Goal: Task Accomplishment & Management: Manage account settings

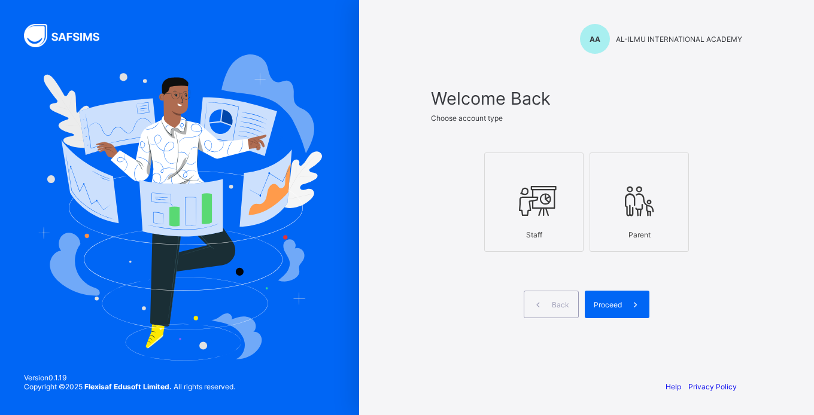
click at [519, 226] on div "Staff" at bounding box center [534, 234] width 86 height 21
click at [621, 303] on span "Proceed" at bounding box center [608, 304] width 28 height 9
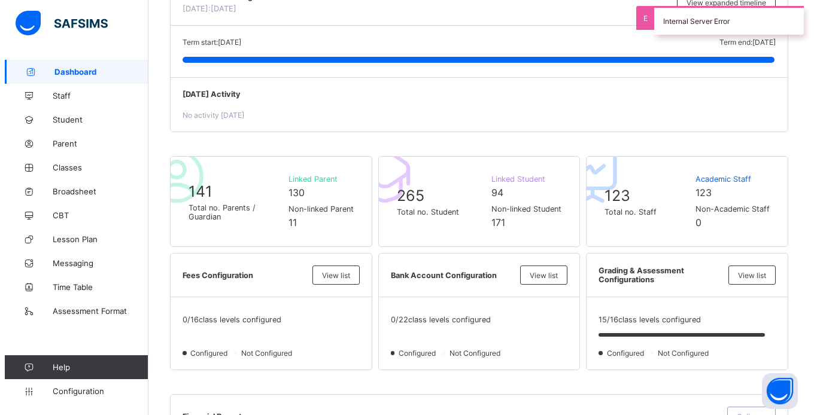
scroll to position [168, 0]
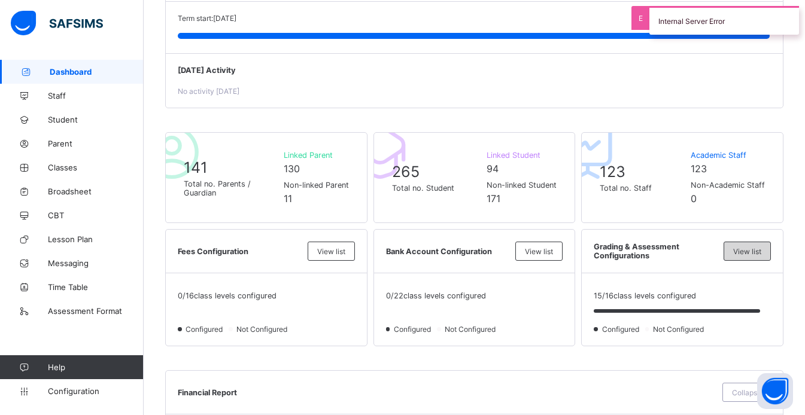
click at [759, 250] on span "View list" at bounding box center [747, 251] width 28 height 9
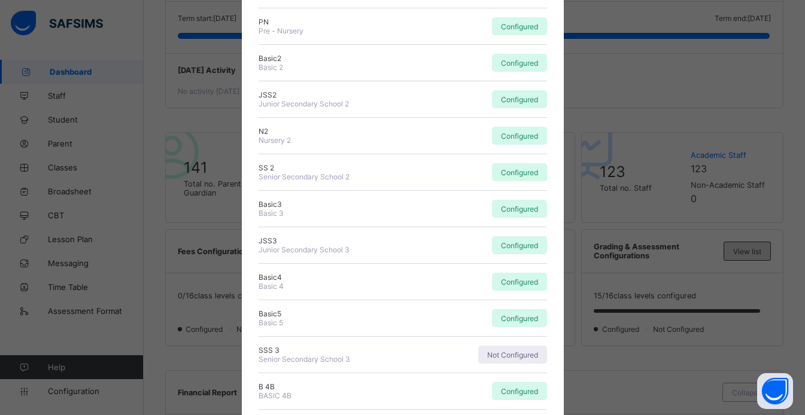
scroll to position [354, 0]
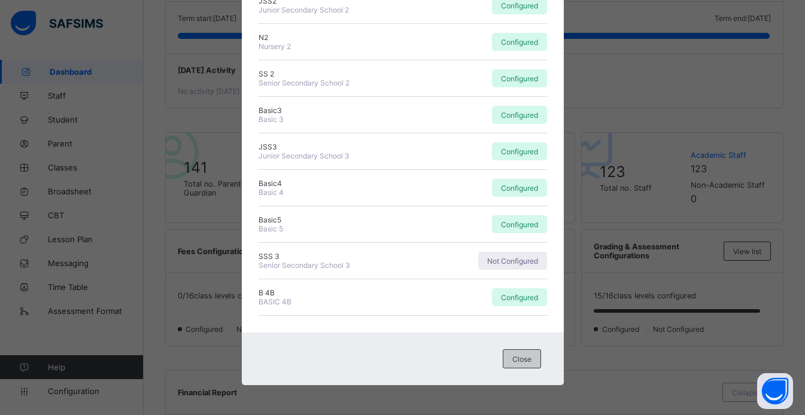
click at [512, 367] on div "Close" at bounding box center [522, 359] width 38 height 19
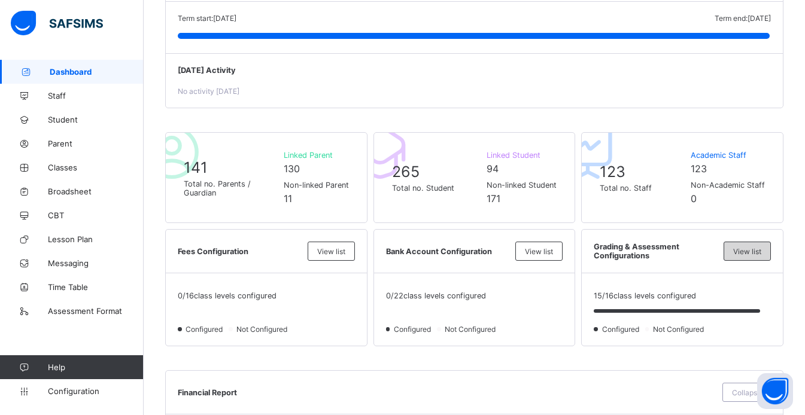
click at [754, 242] on div "View list" at bounding box center [747, 251] width 47 height 19
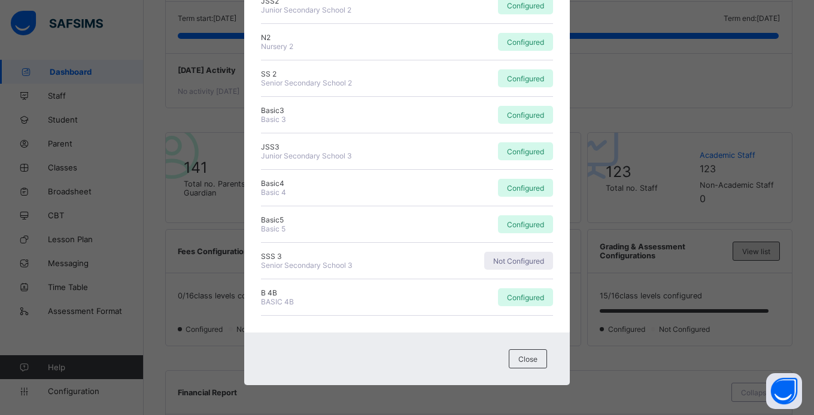
click at [754, 242] on div "× Grade Group Configuration Status Below are the list of class levels and their…" at bounding box center [407, 207] width 814 height 415
click at [540, 357] on div "Close" at bounding box center [528, 359] width 38 height 19
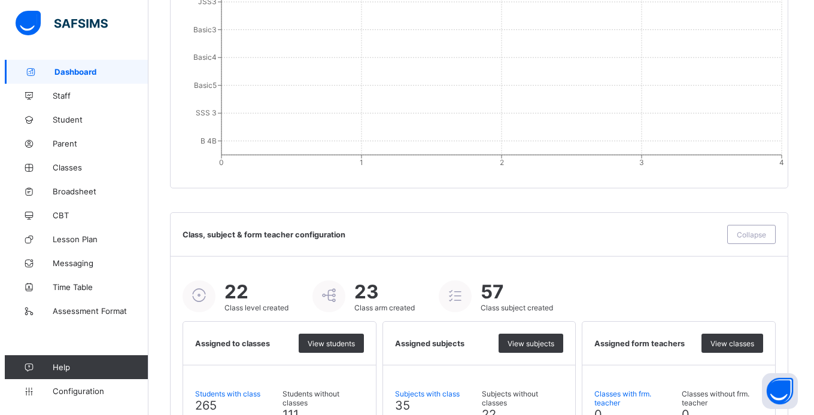
scroll to position [1283, 0]
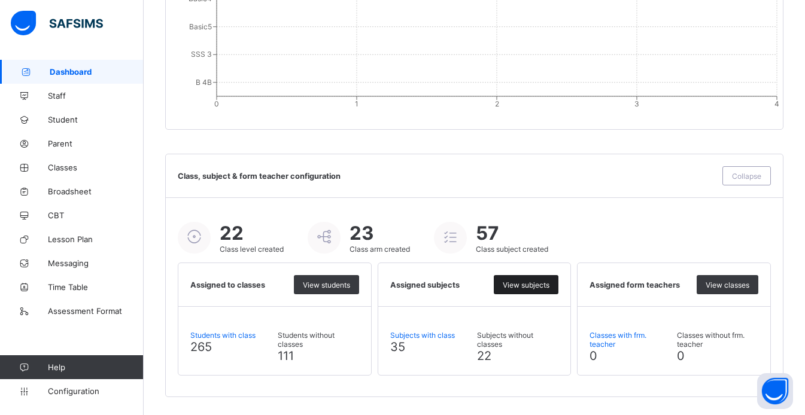
click at [547, 289] on span "View subjects" at bounding box center [526, 285] width 47 height 9
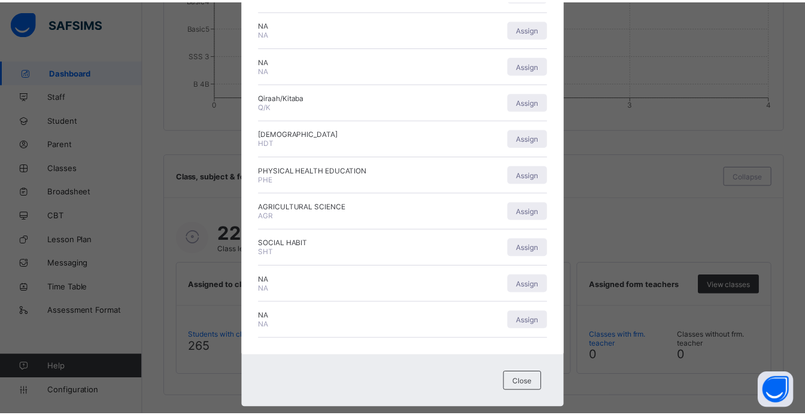
scroll to position [573, 0]
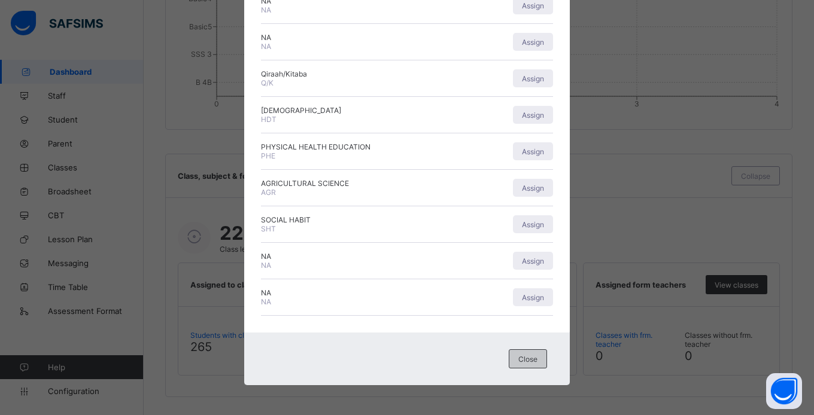
click at [524, 357] on span "Close" at bounding box center [527, 359] width 19 height 9
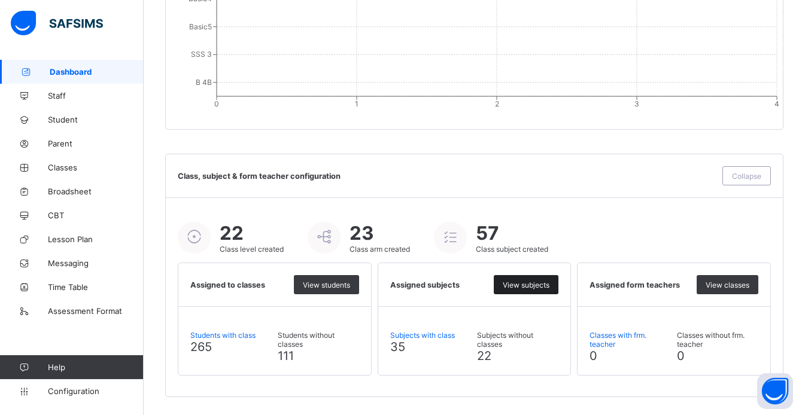
click at [537, 285] on span "View subjects" at bounding box center [526, 285] width 47 height 9
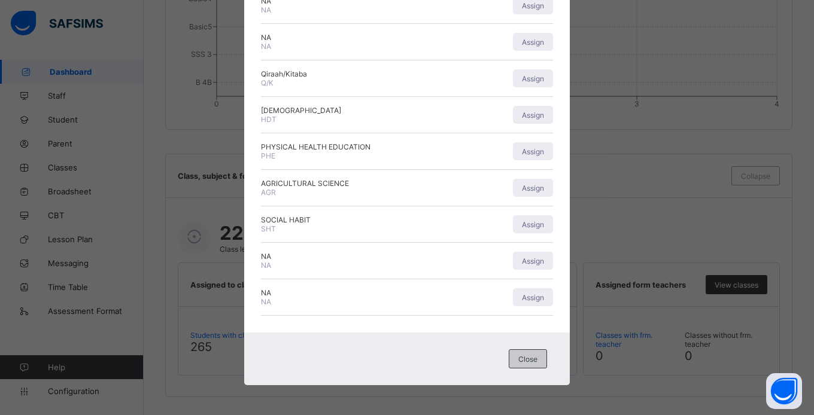
click at [525, 367] on div "Close" at bounding box center [528, 359] width 38 height 19
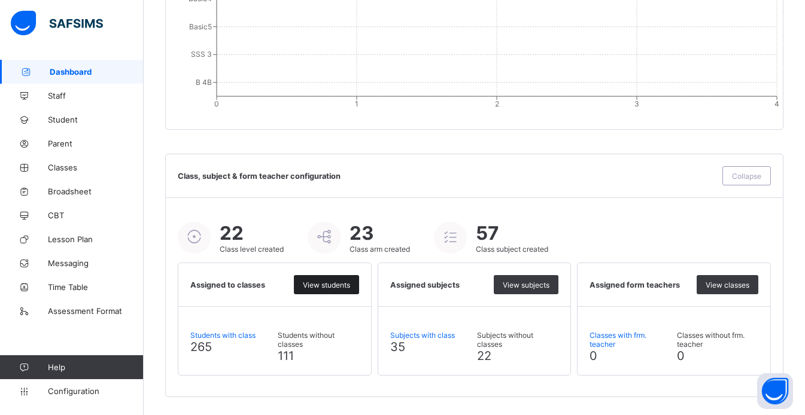
click at [341, 286] on span "View students" at bounding box center [326, 285] width 47 height 9
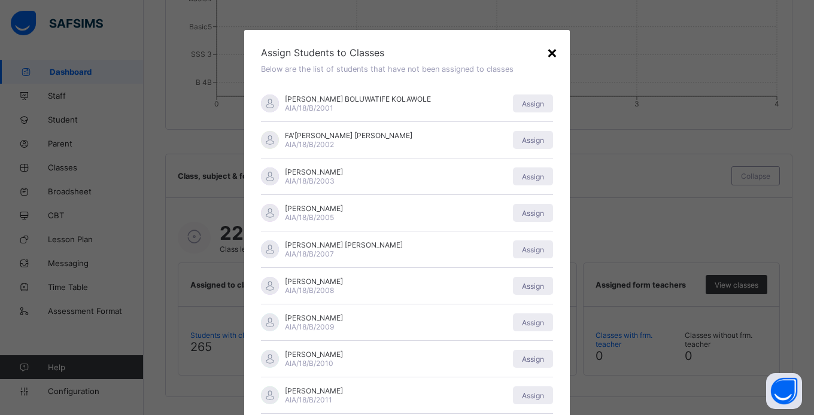
click at [551, 47] on div "×" at bounding box center [551, 52] width 11 height 20
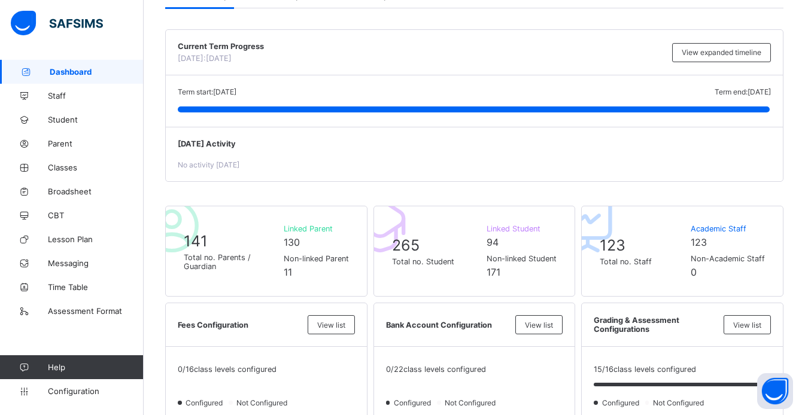
scroll to position [0, 0]
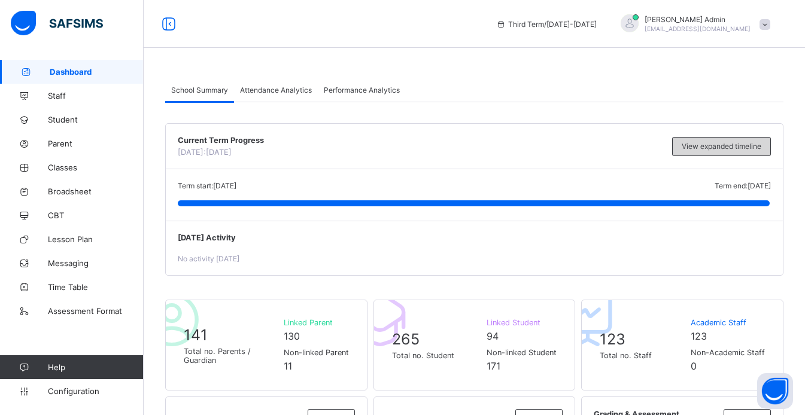
click at [691, 145] on span "View expanded timeline" at bounding box center [722, 146] width 80 height 9
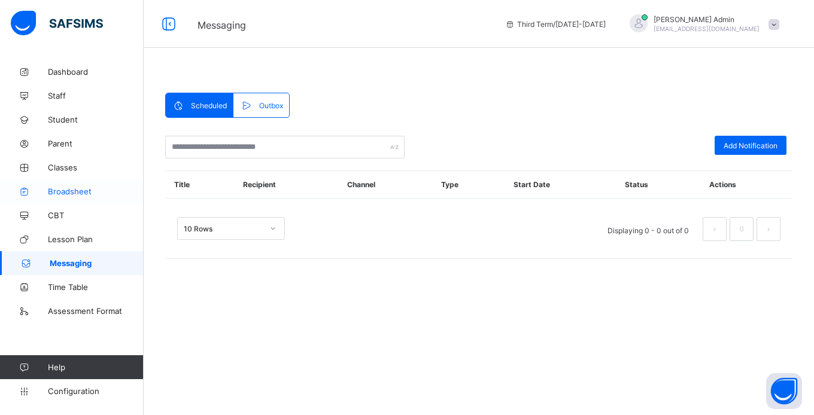
click at [60, 192] on span "Broadsheet" at bounding box center [96, 192] width 96 height 10
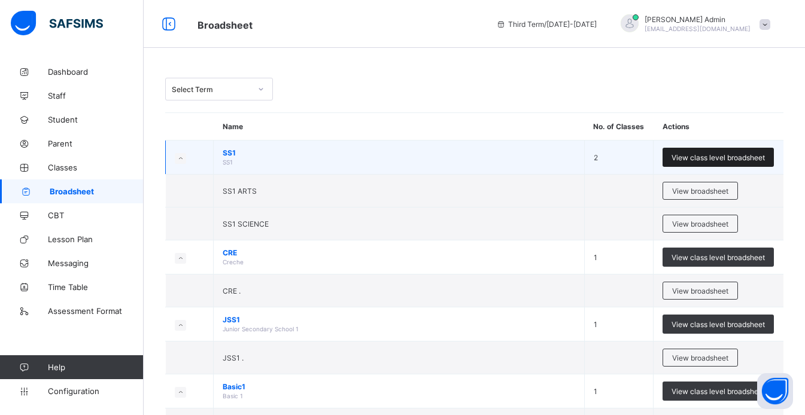
click at [696, 154] on span "View class level broadsheet" at bounding box center [718, 157] width 93 height 9
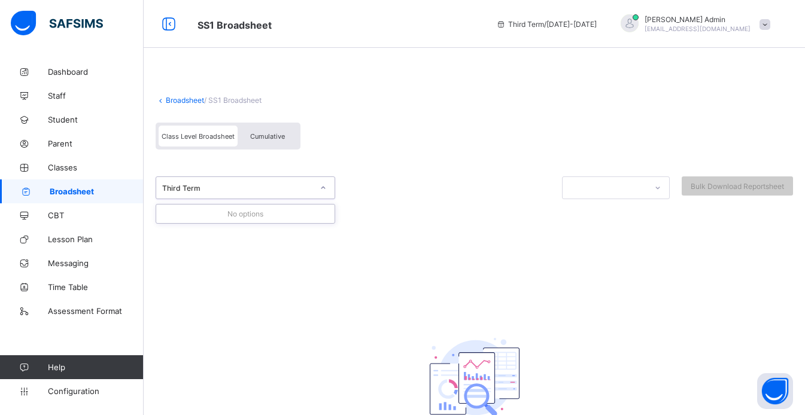
click at [329, 186] on div at bounding box center [323, 187] width 20 height 19
click at [239, 99] on span "/ SS1 Broadsheet" at bounding box center [232, 100] width 57 height 9
click at [227, 107] on div "Broadsheet / SS1 Broadsheet Class Level Broadsheet Cumulative Third Term Bulk D…" at bounding box center [474, 286] width 661 height 452
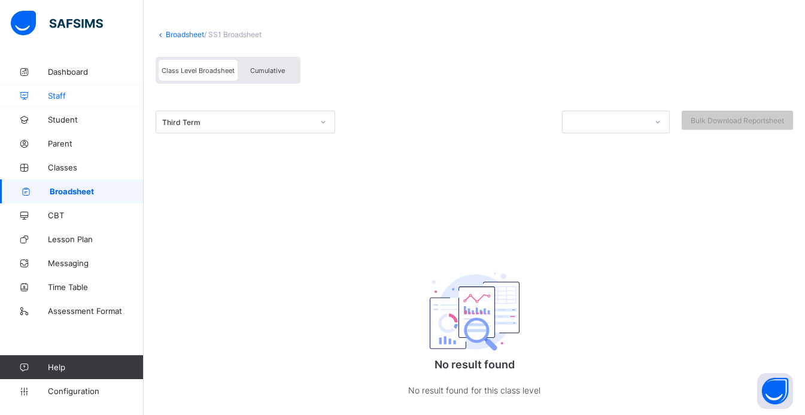
scroll to position [98, 0]
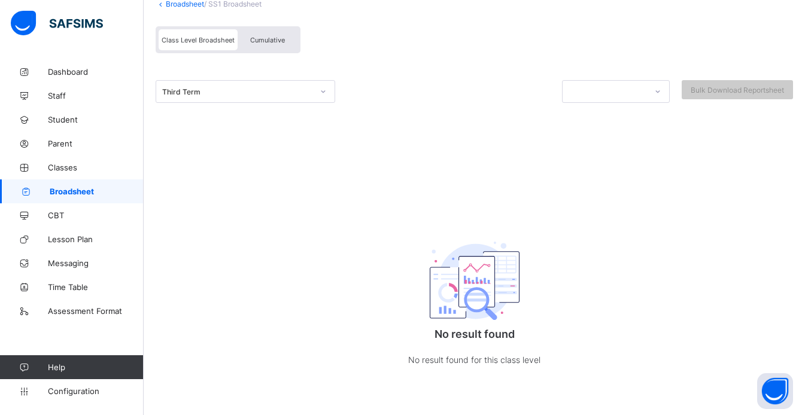
click at [255, 49] on div "Class Level Broadsheet Cumulative" at bounding box center [228, 39] width 145 height 27
click at [266, 32] on div "Cumulative" at bounding box center [268, 39] width 60 height 21
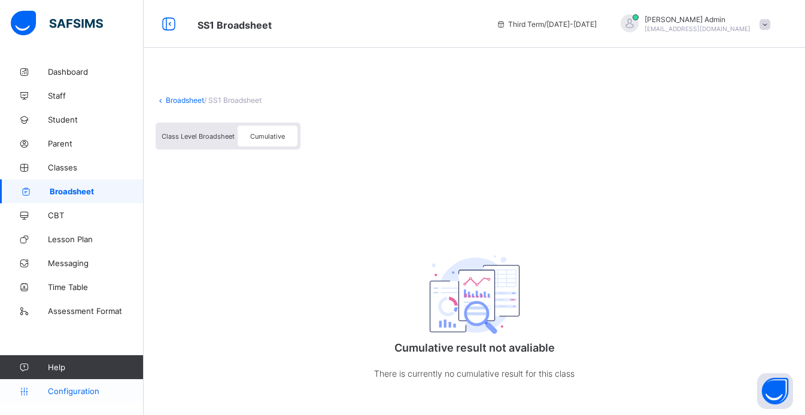
click at [61, 394] on span "Configuration" at bounding box center [95, 392] width 95 height 10
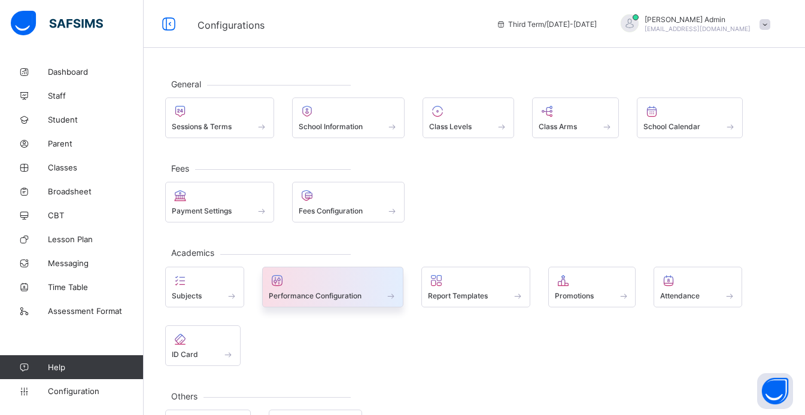
click at [307, 289] on span at bounding box center [333, 289] width 129 height 3
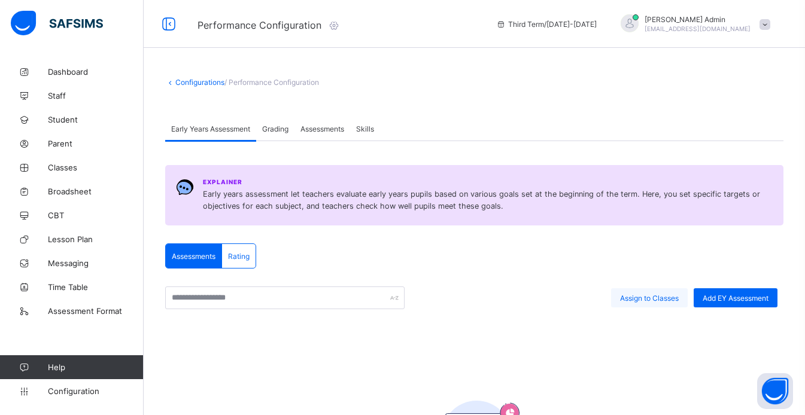
click at [646, 300] on span "Assign to Classes" at bounding box center [649, 298] width 59 height 9
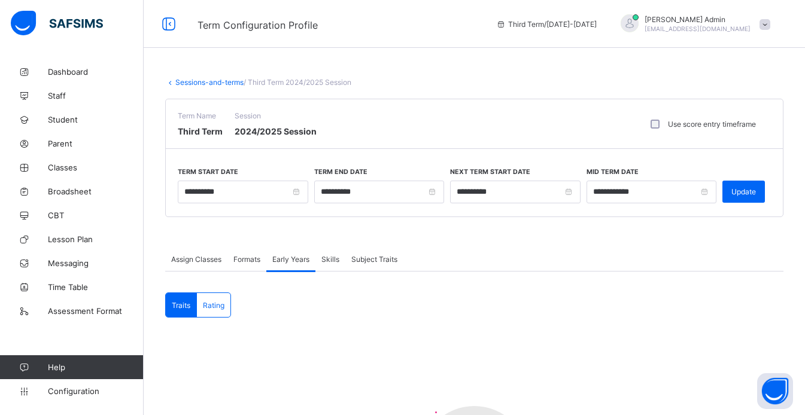
click at [195, 262] on span "Assign Classes" at bounding box center [196, 259] width 50 height 9
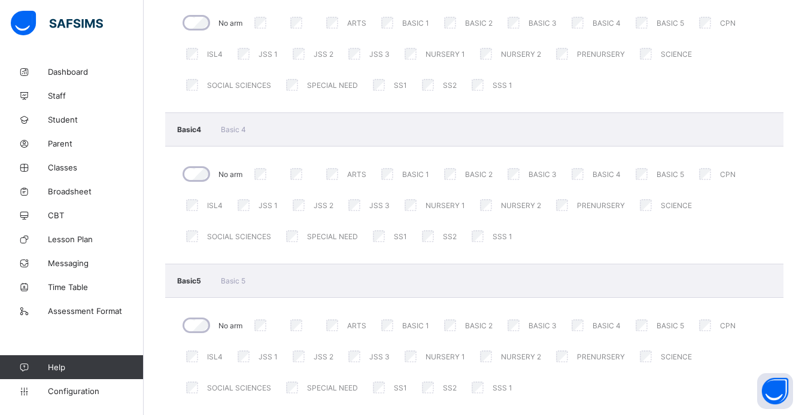
scroll to position [2921, 0]
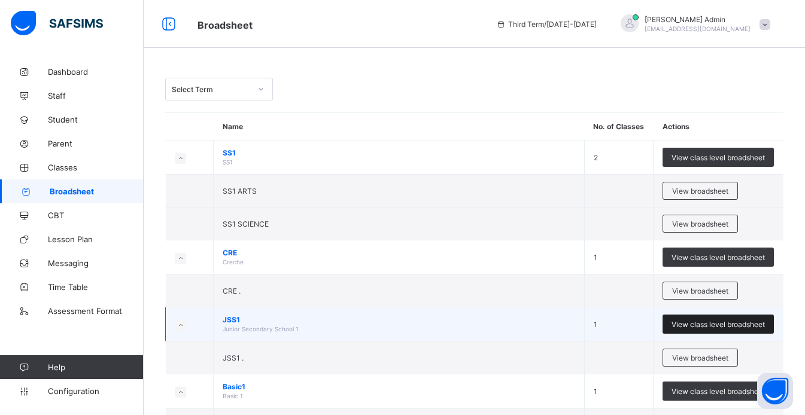
click at [734, 329] on div "View class level broadsheet" at bounding box center [718, 324] width 111 height 19
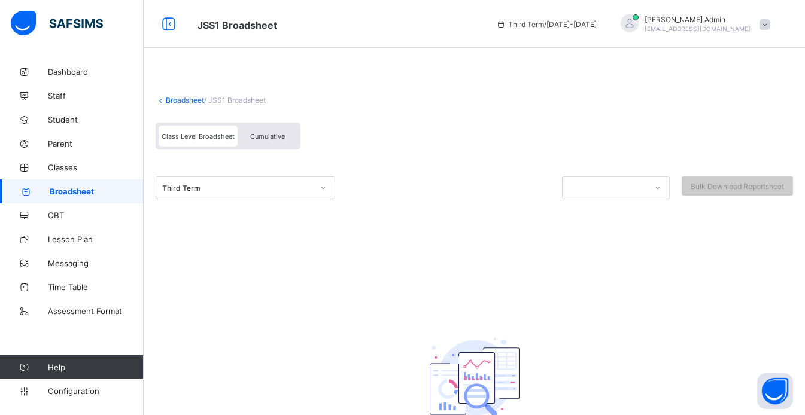
click at [172, 102] on link "Broadsheet" at bounding box center [185, 100] width 38 height 9
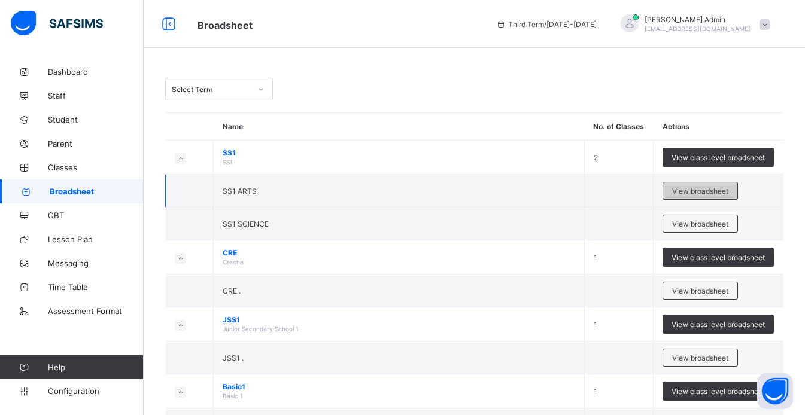
click at [696, 196] on div "View broadsheet" at bounding box center [700, 191] width 75 height 18
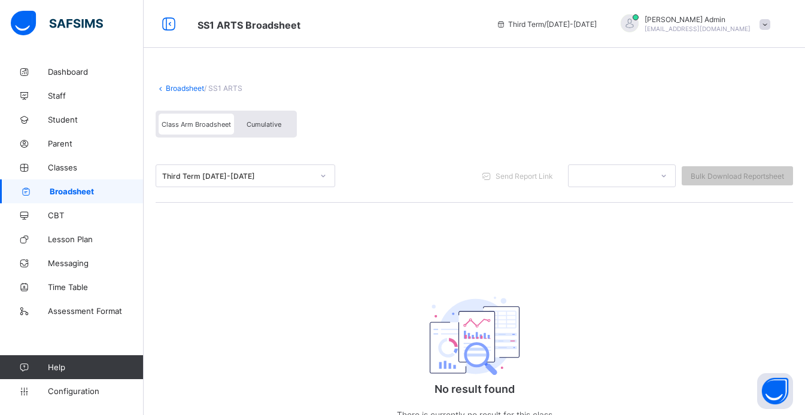
click at [183, 85] on link "Broadsheet" at bounding box center [185, 88] width 38 height 9
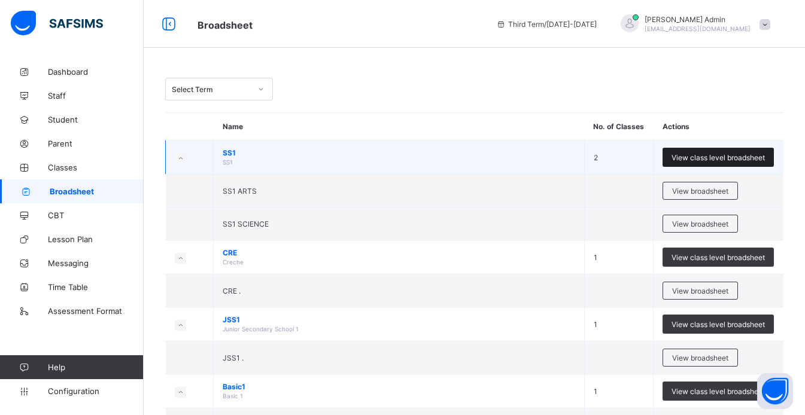
click at [724, 158] on span "View class level broadsheet" at bounding box center [718, 157] width 93 height 9
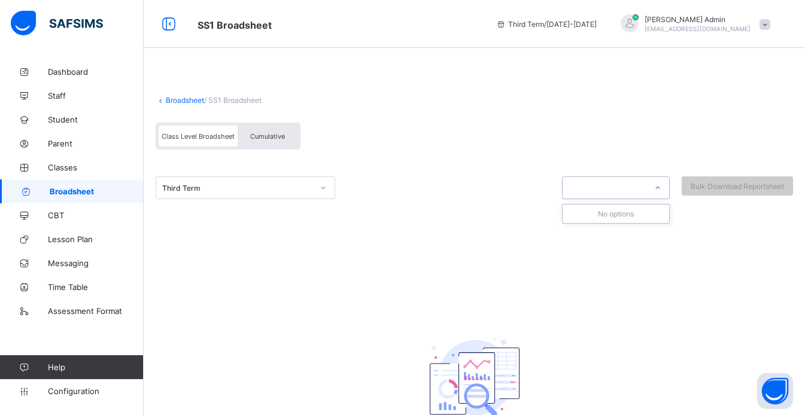
click at [659, 190] on div at bounding box center [658, 187] width 20 height 19
click at [264, 141] on div "Cumulative" at bounding box center [268, 136] width 60 height 21
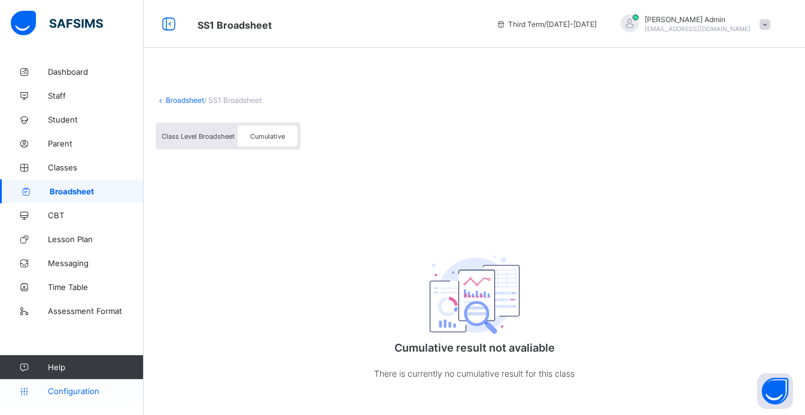
click at [72, 399] on link "Configuration" at bounding box center [71, 391] width 143 height 24
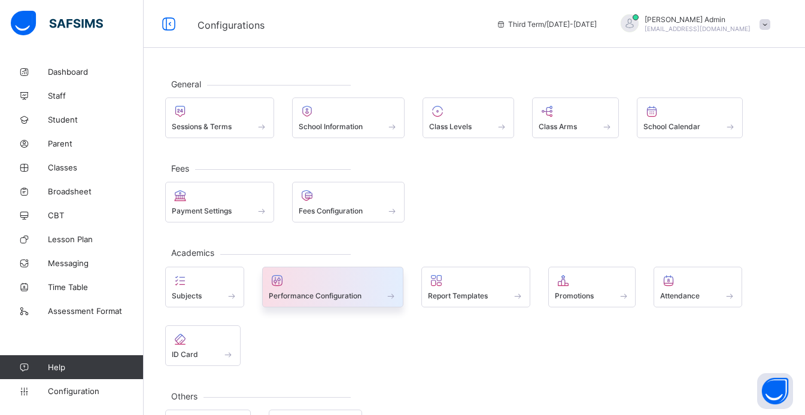
click at [296, 293] on span "Performance Configuration" at bounding box center [315, 295] width 93 height 9
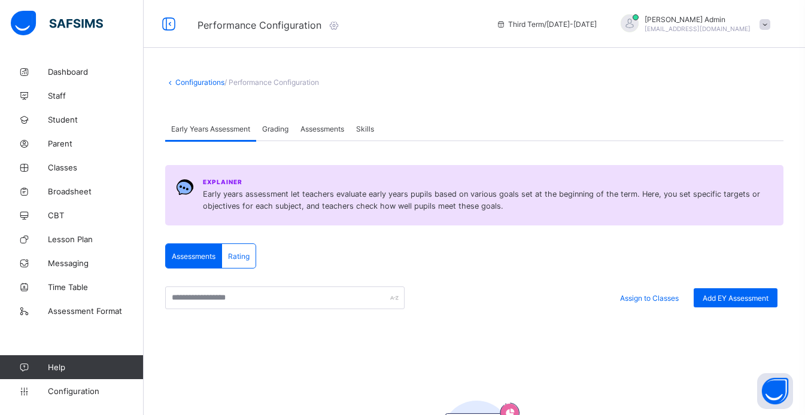
click at [279, 129] on span "Grading" at bounding box center [275, 128] width 26 height 9
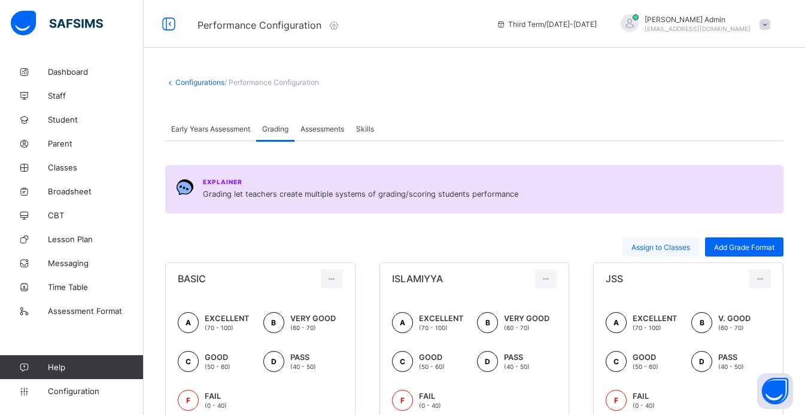
click at [660, 254] on div "Assign to Classes" at bounding box center [660, 247] width 77 height 19
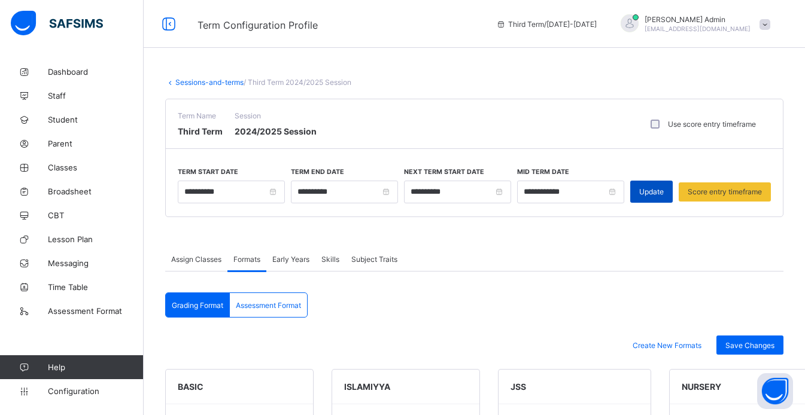
click at [649, 191] on span "Update" at bounding box center [651, 191] width 25 height 9
click at [767, 344] on span "Save Changes" at bounding box center [749, 345] width 49 height 9
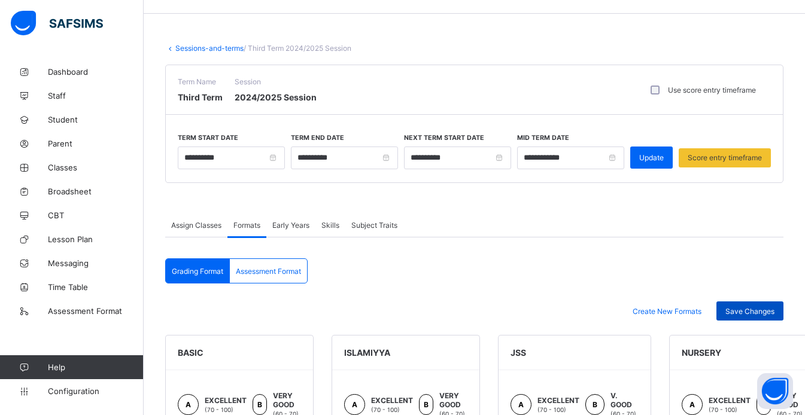
scroll to position [24, 0]
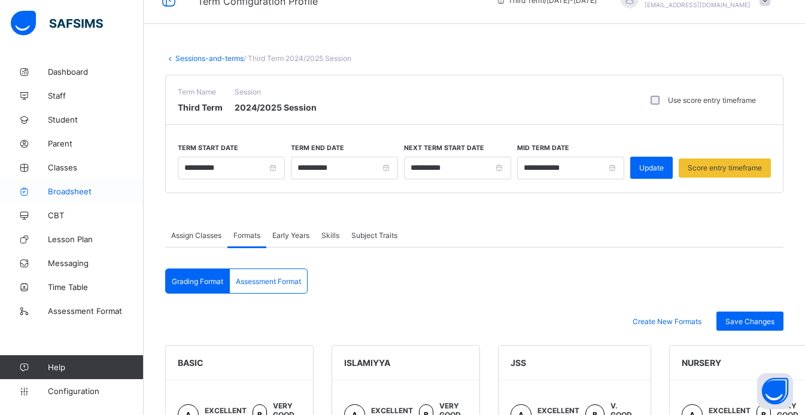
click at [79, 190] on span "Broadsheet" at bounding box center [96, 192] width 96 height 10
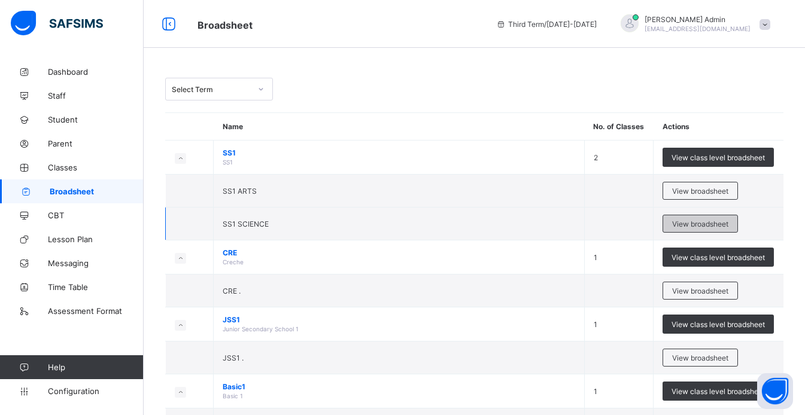
click at [727, 215] on div "View broadsheet" at bounding box center [700, 224] width 75 height 18
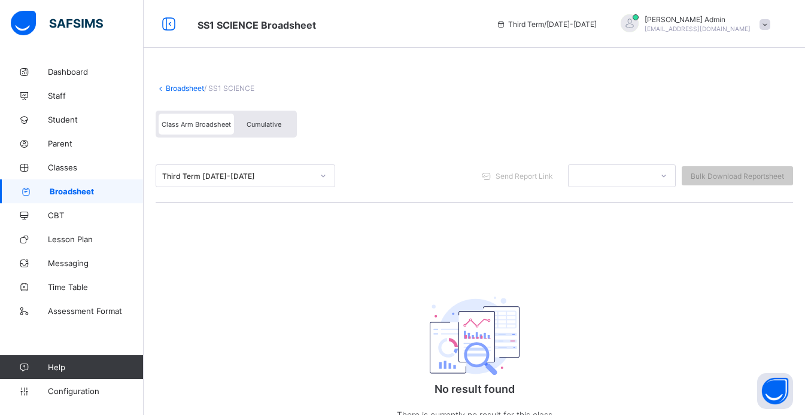
click at [278, 121] on span "Cumulative" at bounding box center [264, 124] width 35 height 8
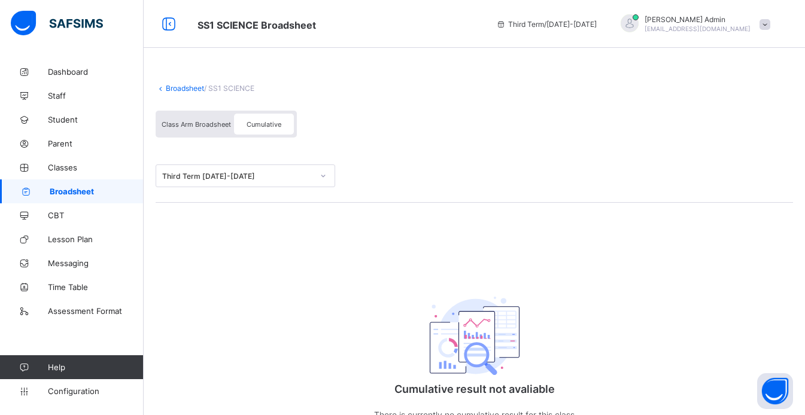
click at [213, 121] on span "Class Arm Broadsheet" at bounding box center [196, 124] width 69 height 8
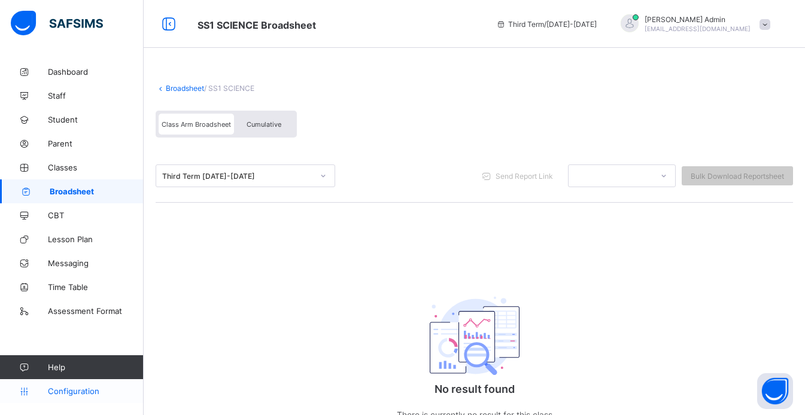
click at [113, 391] on span "Configuration" at bounding box center [95, 392] width 95 height 10
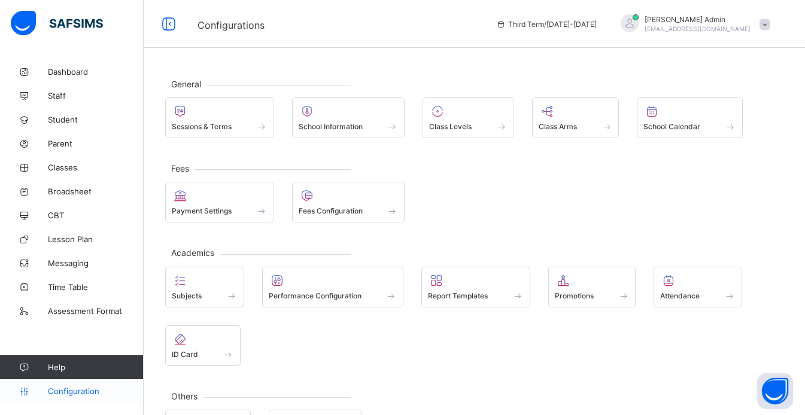
click at [113, 391] on span "Configuration" at bounding box center [95, 392] width 95 height 10
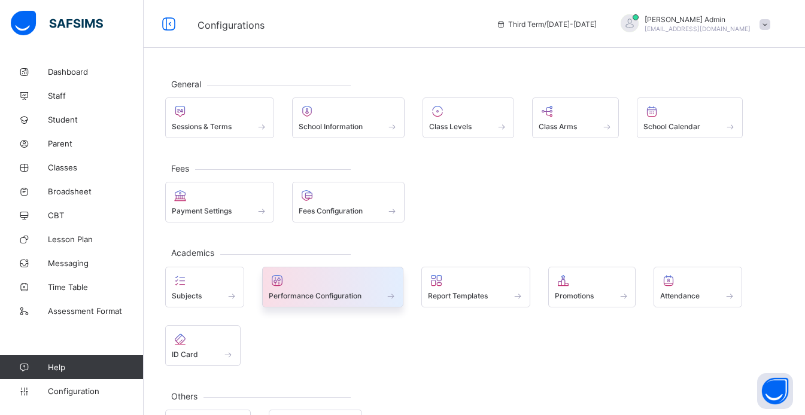
drag, startPoint x: 368, startPoint y: 286, endPoint x: 323, endPoint y: 270, distance: 46.9
click at [323, 270] on div "Performance Configuration" at bounding box center [333, 287] width 142 height 41
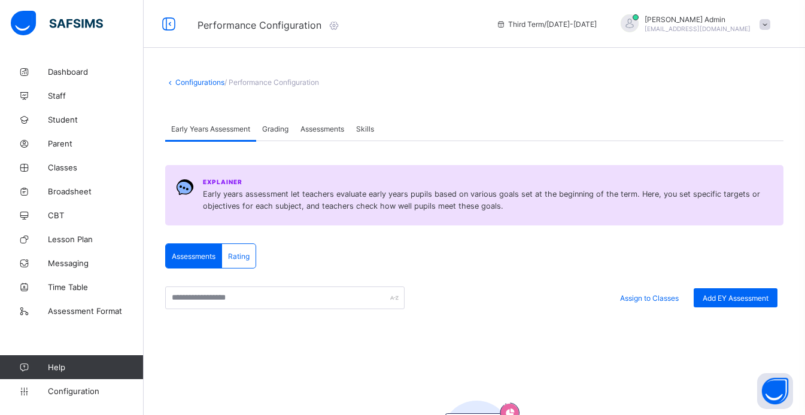
click at [341, 129] on span "Assessments" at bounding box center [322, 128] width 44 height 9
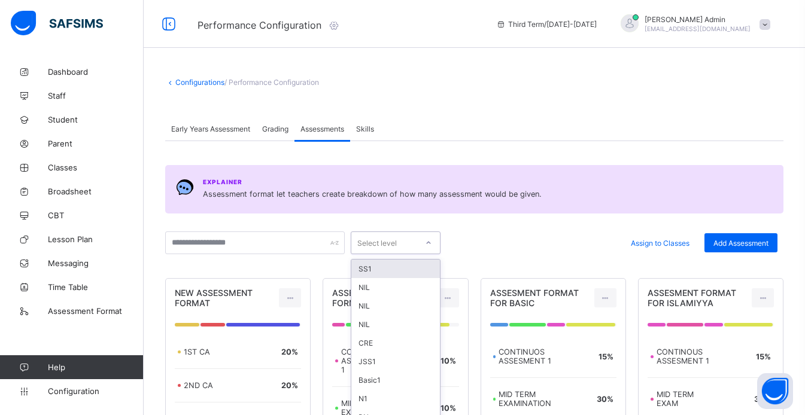
scroll to position [29, 0]
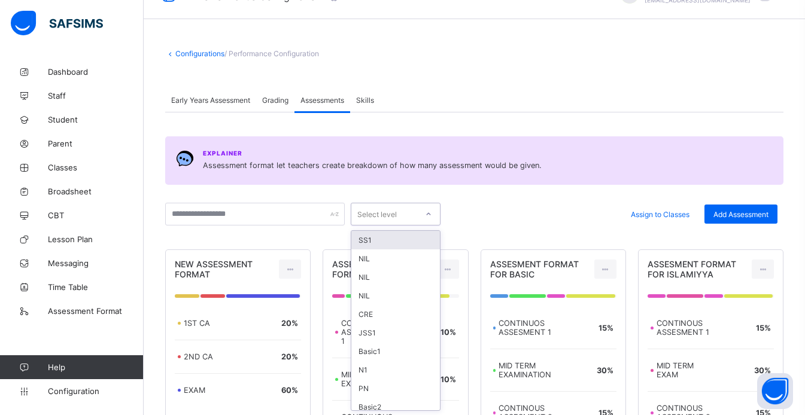
click at [427, 226] on div "option SS1 focused, 1 of 22. 22 results available. Use Up and Down to choose op…" at bounding box center [396, 214] width 90 height 23
click at [521, 204] on div "Assign to Classes Add Assessment" at bounding box center [612, 213] width 331 height 23
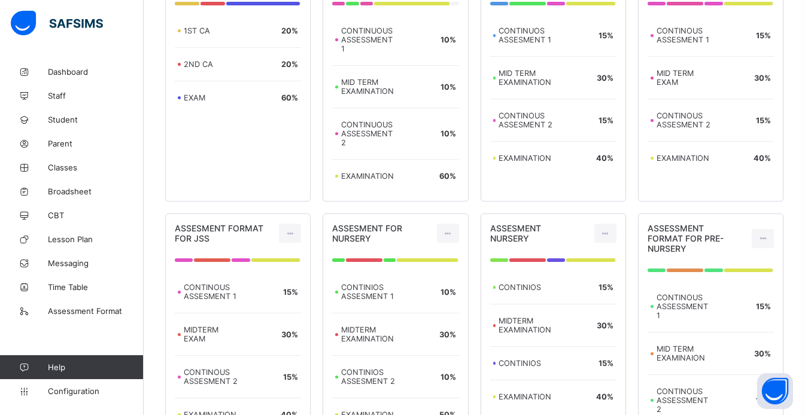
scroll to position [309, 0]
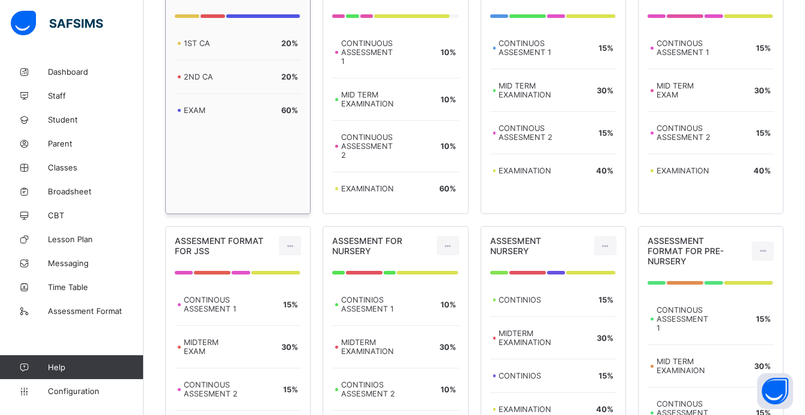
click at [309, 158] on div "NEW ASSESSMENT FORMAT 1ST CA 20 % 2ND CA 20 % EXAM 60 %" at bounding box center [237, 91] width 145 height 245
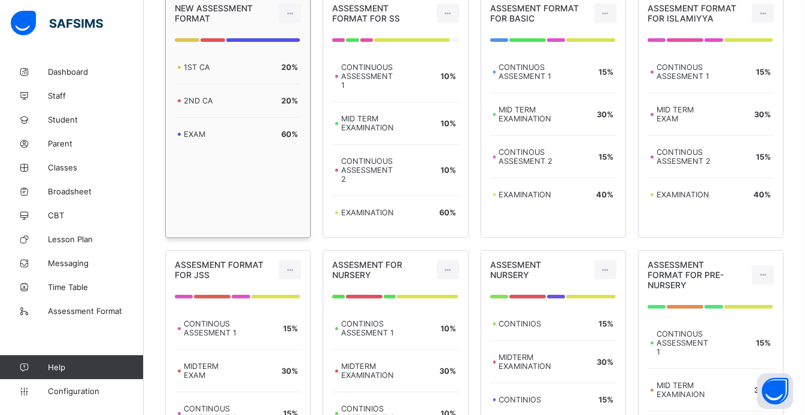
scroll to position [213, 0]
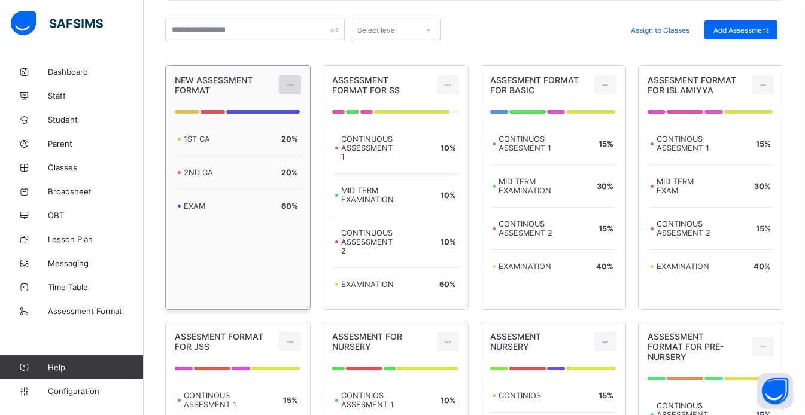
click at [293, 83] on icon at bounding box center [290, 85] width 10 height 9
click at [272, 114] on div "Edit Assessment" at bounding box center [264, 112] width 64 height 12
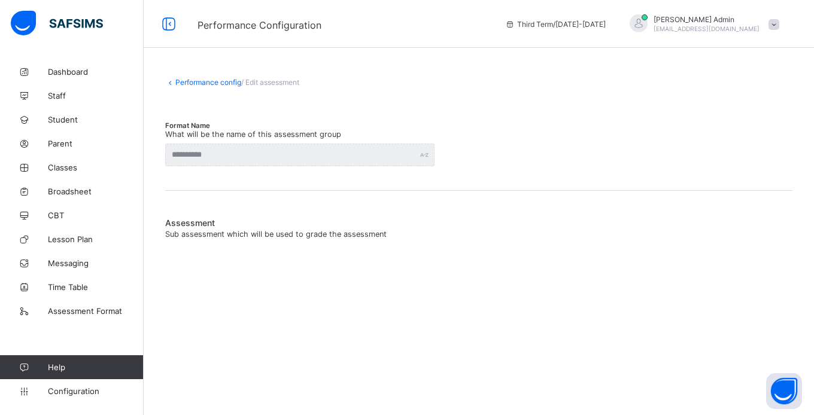
type input "**********"
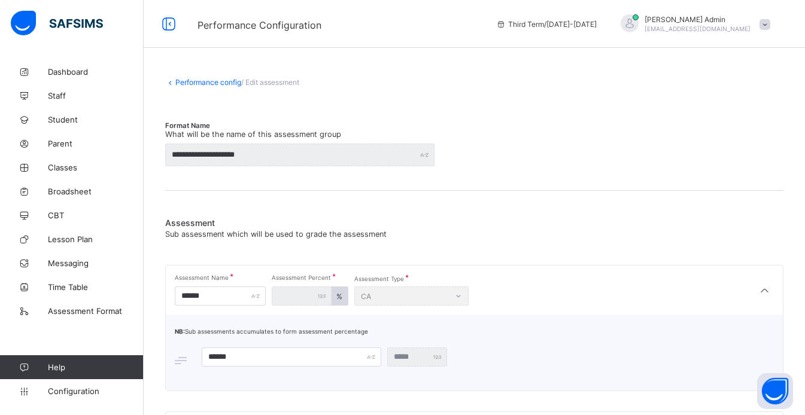
click at [488, 94] on div "Performance config / Edit assessment" at bounding box center [474, 88] width 618 height 21
click at [225, 84] on link "Performance config" at bounding box center [208, 82] width 66 height 9
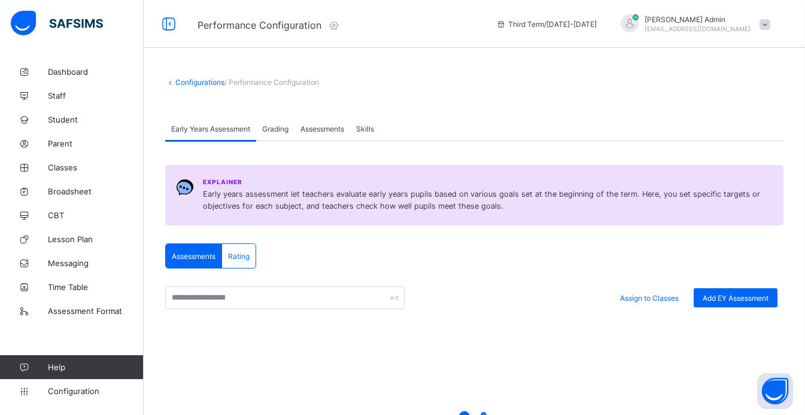
click at [278, 130] on span "Grading" at bounding box center [275, 128] width 26 height 9
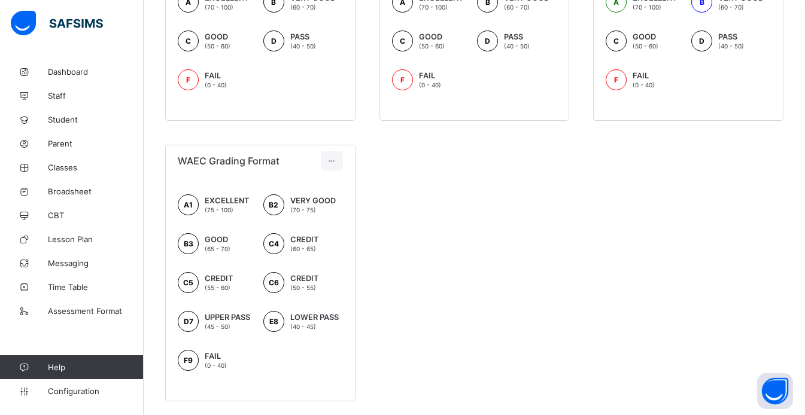
scroll to position [552, 0]
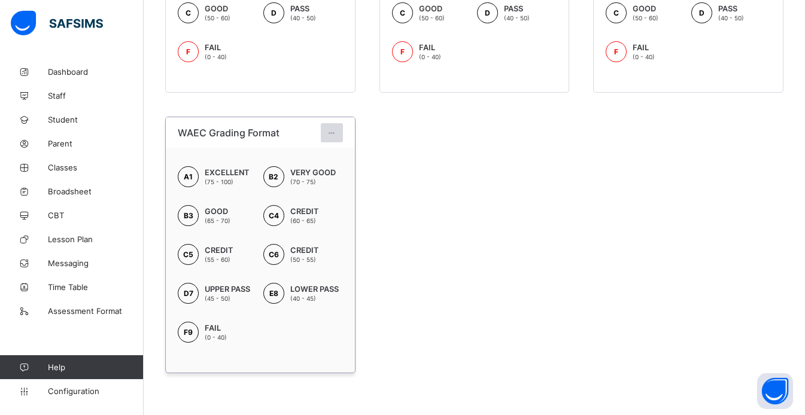
click at [331, 137] on icon at bounding box center [332, 133] width 10 height 9
click at [331, 148] on ul "Edit Format Delete Format" at bounding box center [305, 170] width 76 height 44
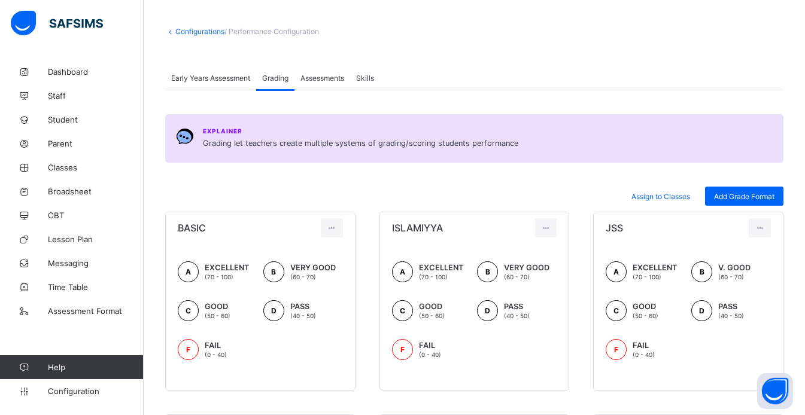
scroll to position [49, 0]
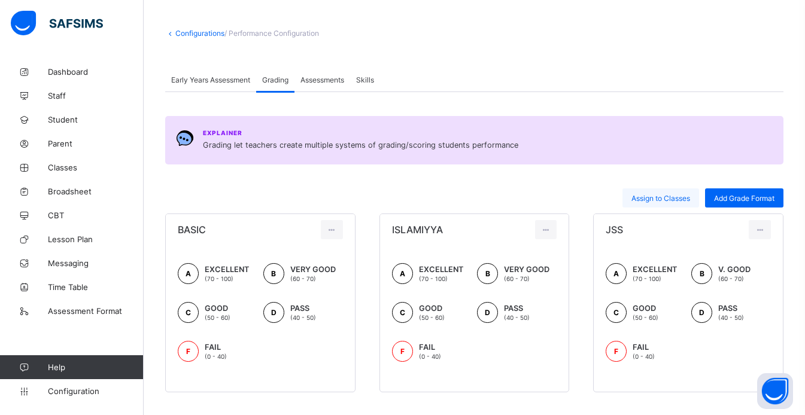
click at [646, 198] on span "Assign to Classes" at bounding box center [660, 198] width 59 height 9
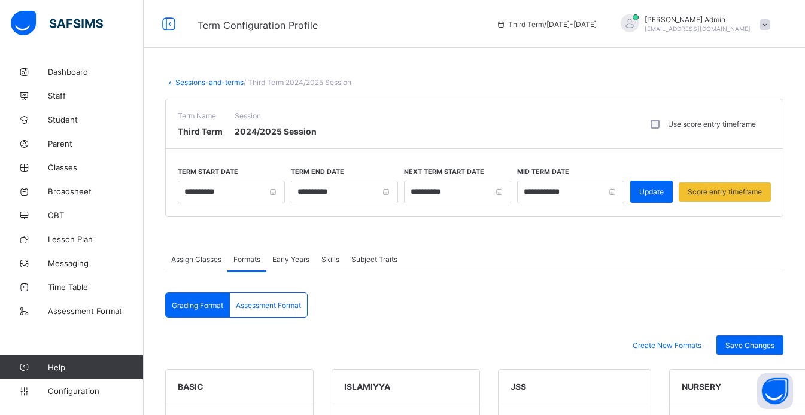
click at [646, 198] on div "Update" at bounding box center [651, 192] width 42 height 22
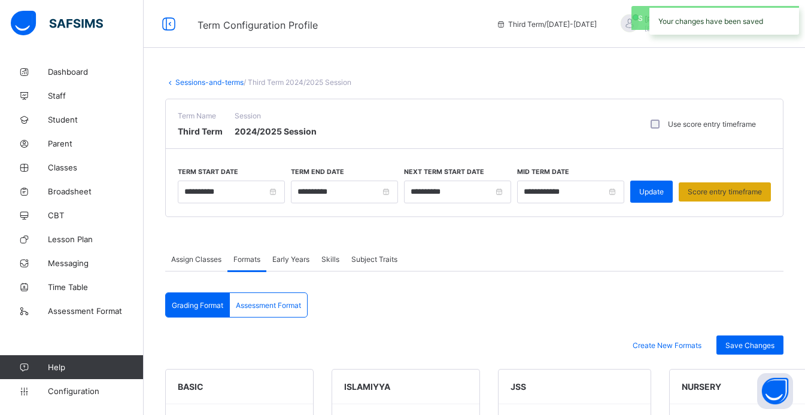
click at [721, 195] on span "Score entry timeframe" at bounding box center [725, 191] width 74 height 9
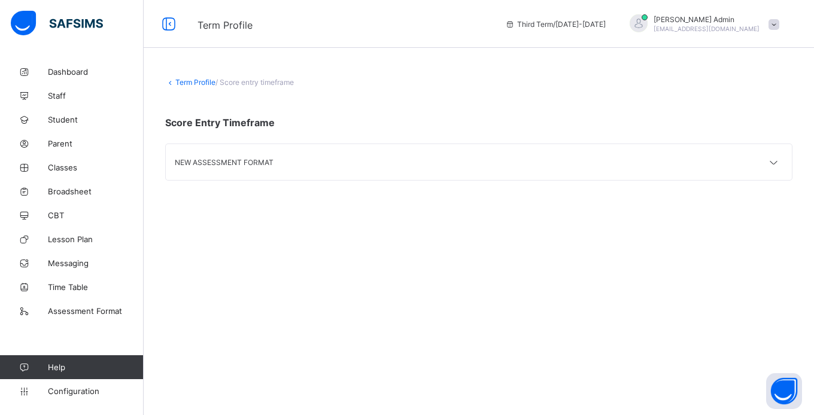
click at [747, 167] on div "NEW ASSESSMENT FORMAT" at bounding box center [479, 162] width 626 height 36
click at [773, 162] on icon at bounding box center [774, 163] width 14 height 12
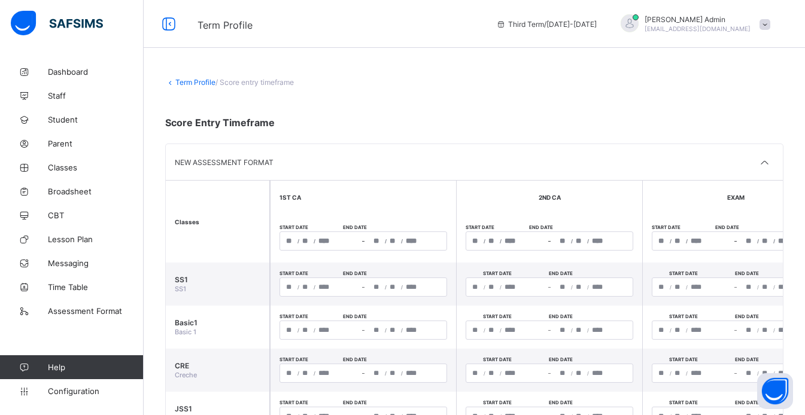
click at [201, 84] on link "Term Profile" at bounding box center [195, 82] width 40 height 9
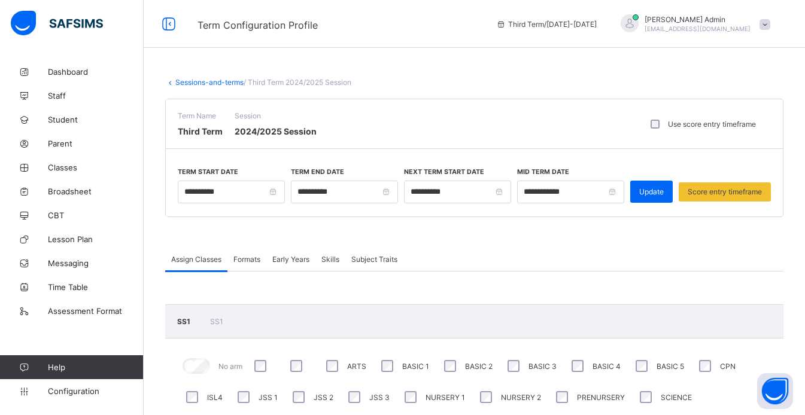
click at [253, 259] on span "Formats" at bounding box center [246, 259] width 27 height 9
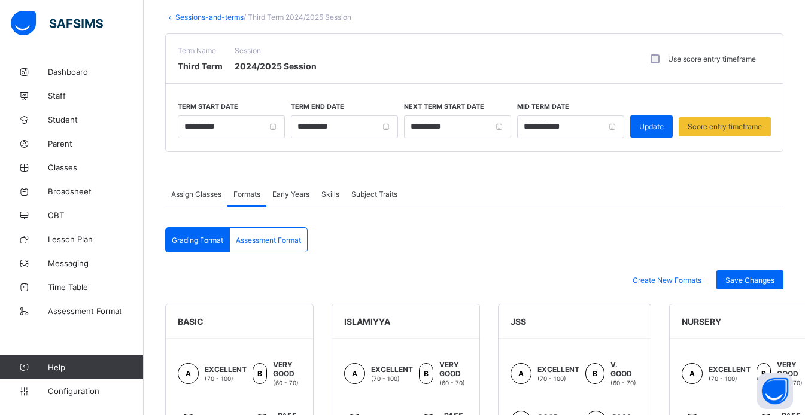
scroll to position [51, 0]
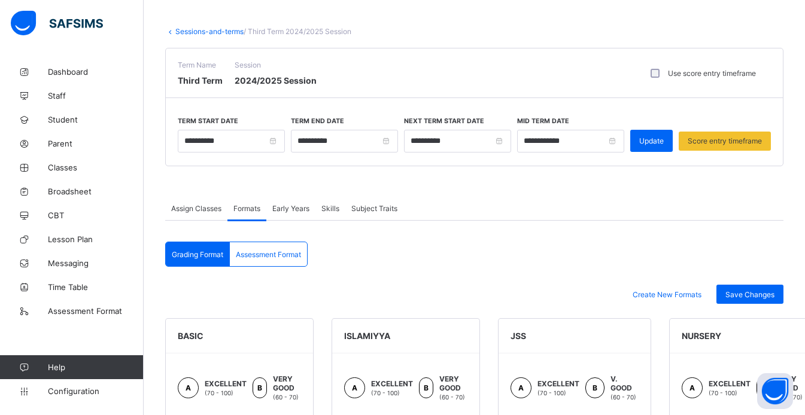
click at [374, 212] on span "Subject Traits" at bounding box center [374, 208] width 46 height 9
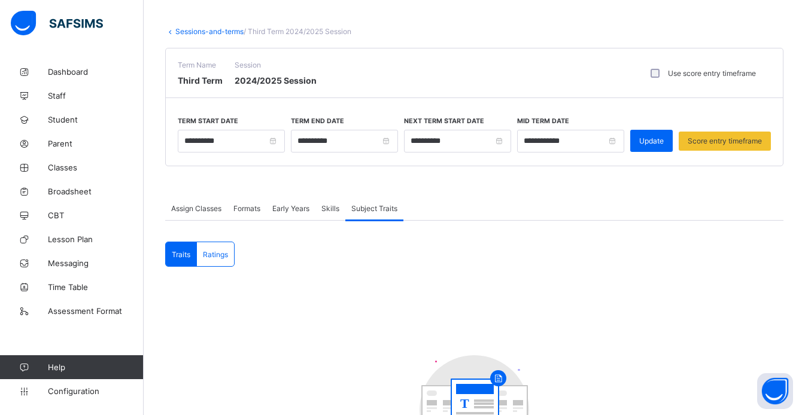
click at [215, 260] on div "Ratings" at bounding box center [215, 254] width 37 height 24
click at [175, 254] on span "Traits" at bounding box center [181, 254] width 19 height 9
click at [197, 30] on link "Sessions-and-terms" at bounding box center [209, 31] width 68 height 9
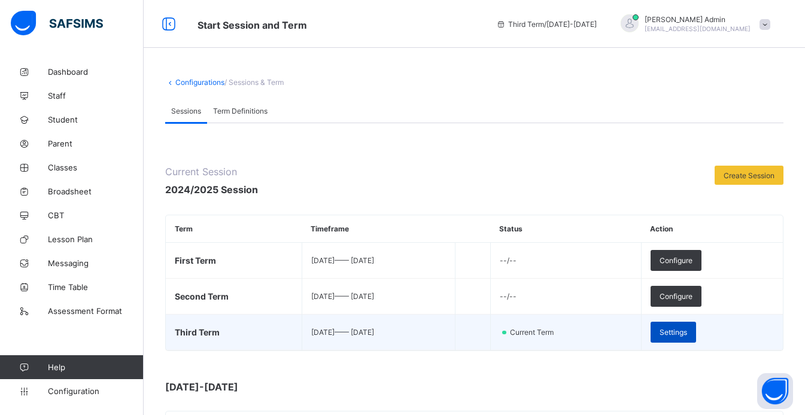
click at [687, 336] on span "Settings" at bounding box center [674, 332] width 28 height 9
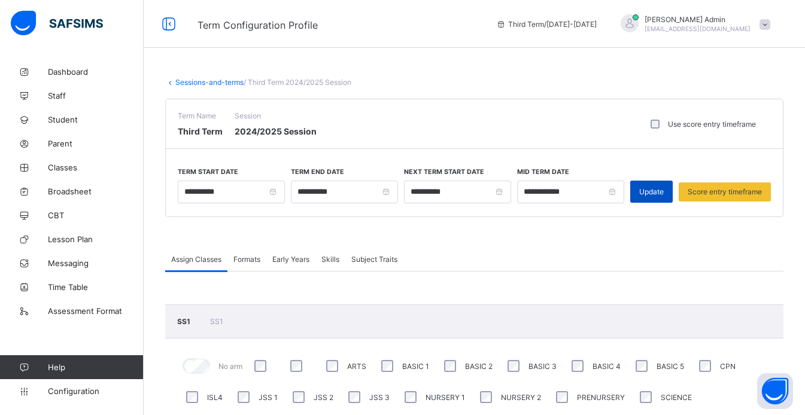
click at [659, 191] on span "Update" at bounding box center [651, 191] width 25 height 9
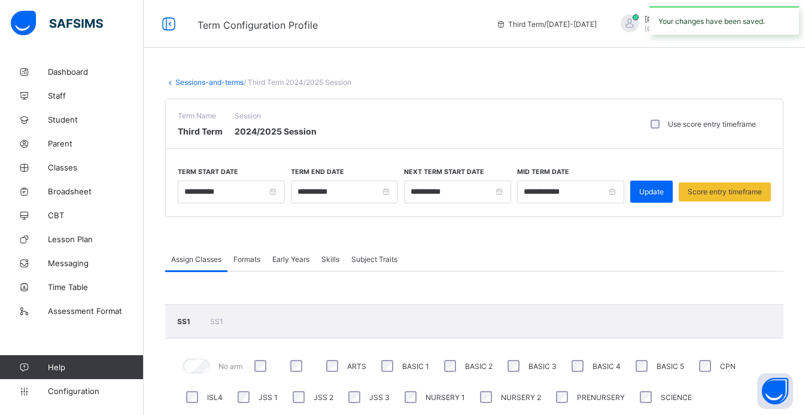
click at [385, 257] on span "Subject Traits" at bounding box center [374, 259] width 46 height 9
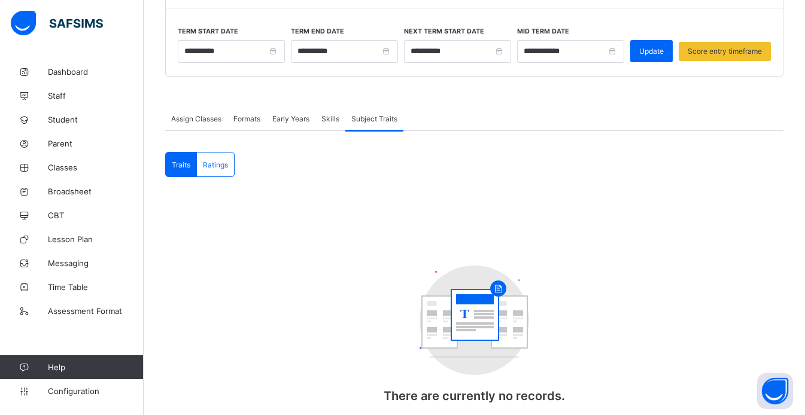
scroll to position [178, 0]
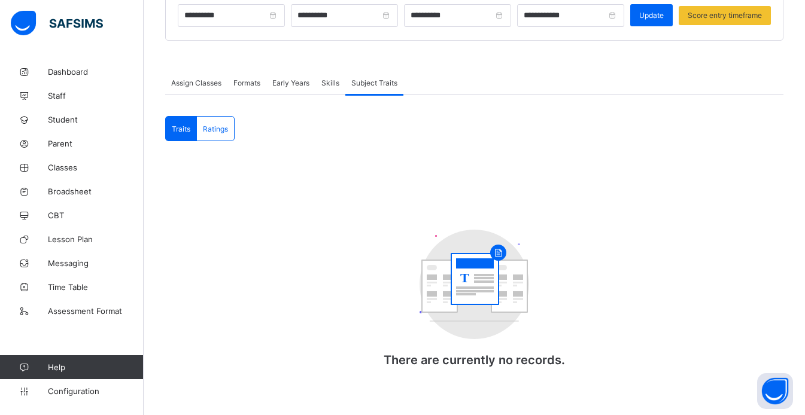
click at [217, 132] on div "Ratings" at bounding box center [215, 129] width 37 height 24
click at [171, 123] on div "Traits" at bounding box center [181, 129] width 31 height 24
click at [74, 385] on link "Configuration" at bounding box center [71, 391] width 143 height 24
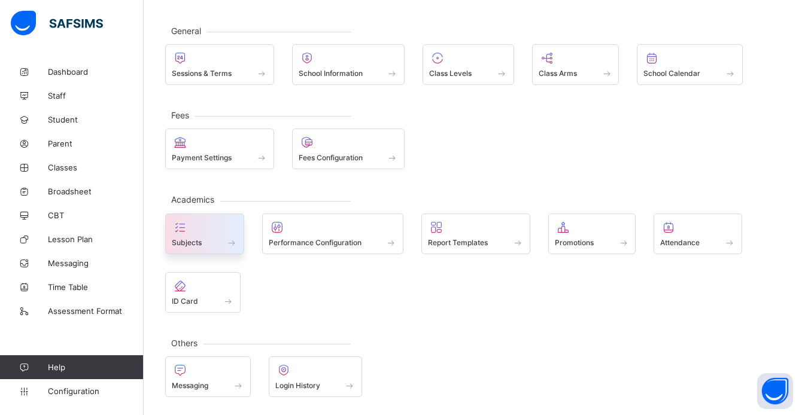
click at [202, 241] on div "Subjects" at bounding box center [205, 243] width 66 height 10
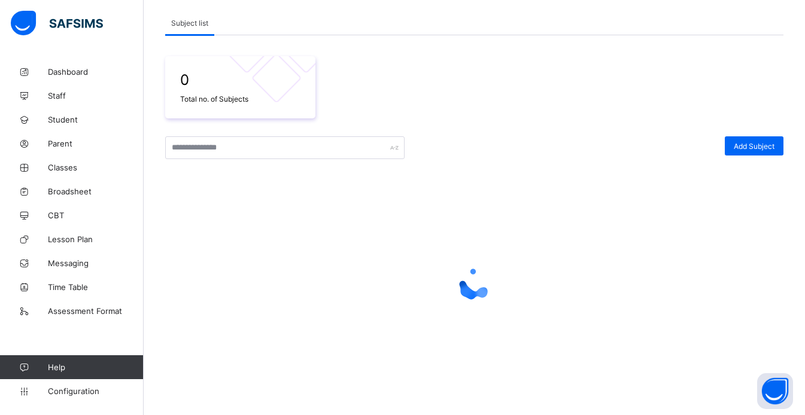
scroll to position [178, 0]
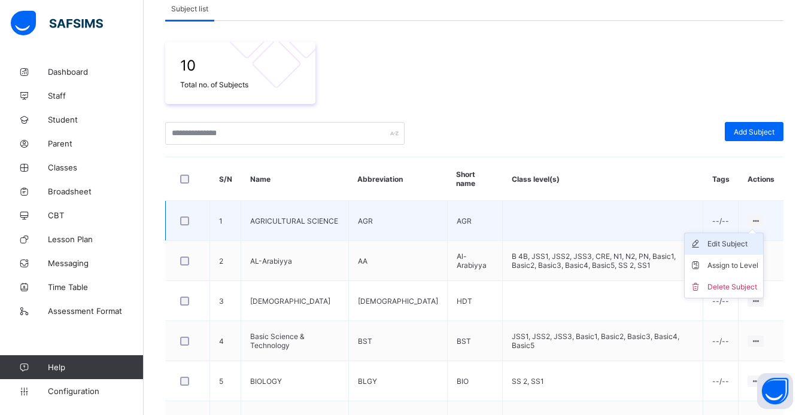
click at [752, 248] on div "Edit Subject" at bounding box center [732, 244] width 51 height 12
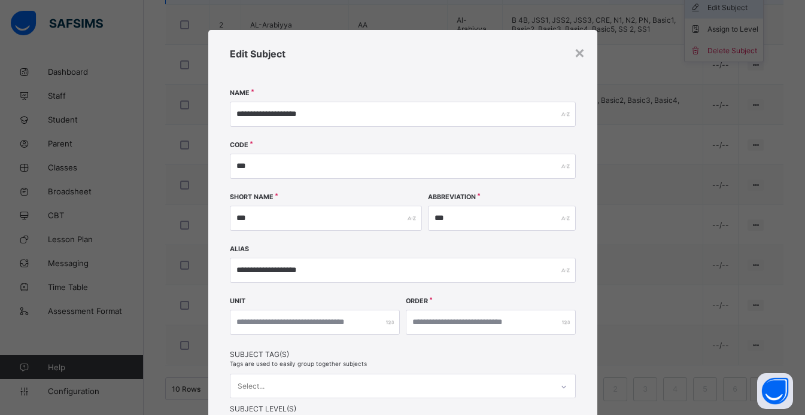
scroll to position [417, 0]
click at [577, 50] on div "×" at bounding box center [579, 52] width 11 height 20
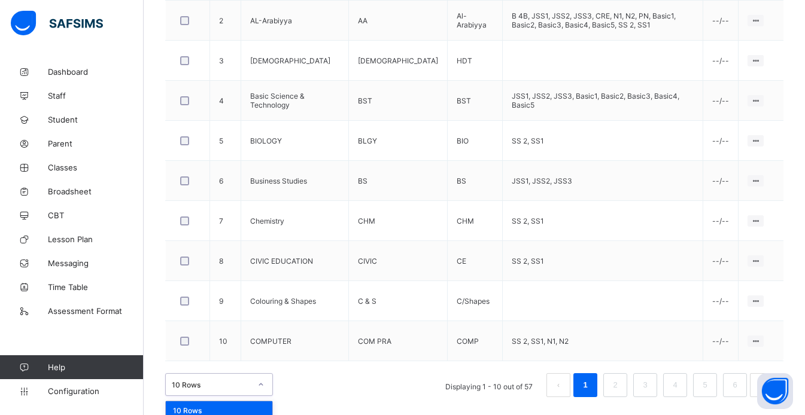
scroll to position [504, 0]
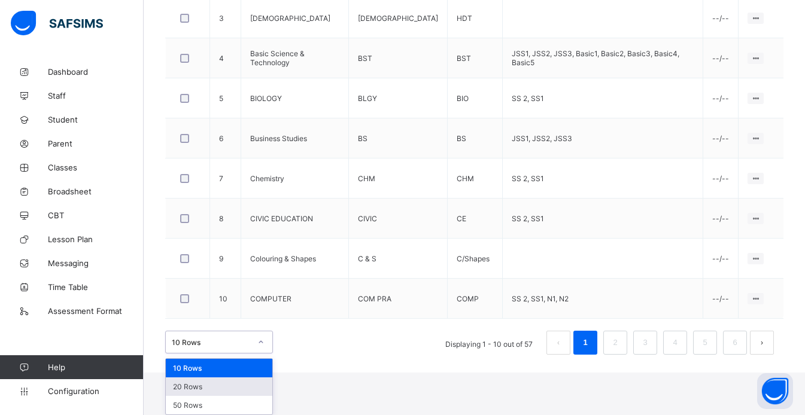
click at [260, 354] on div "option 20 Rows focused, 2 of 3. 3 results available. Use Up and Down to choose …" at bounding box center [219, 342] width 108 height 23
click at [245, 403] on div "50 Rows" at bounding box center [219, 405] width 107 height 19
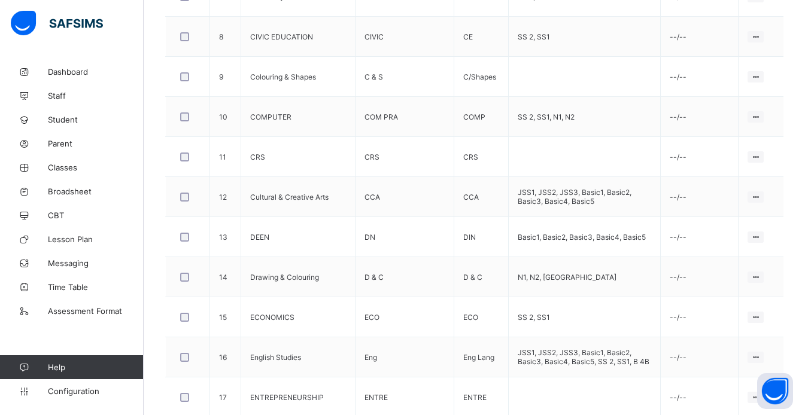
scroll to position [689, 0]
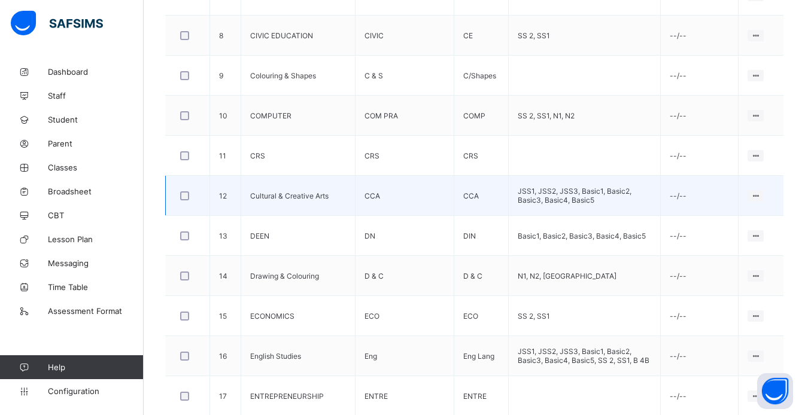
click at [191, 195] on div at bounding box center [188, 196] width 20 height 9
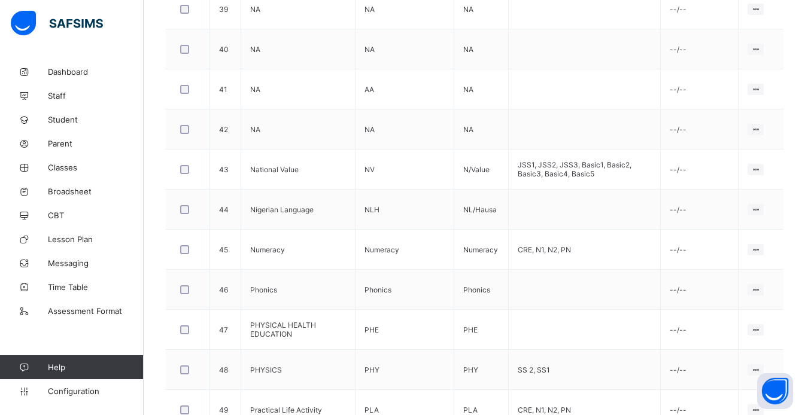
scroll to position [1993, 0]
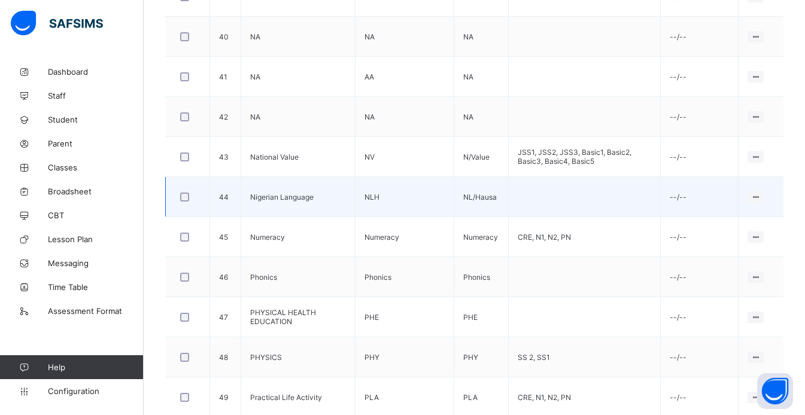
click at [193, 193] on div at bounding box center [188, 197] width 20 height 9
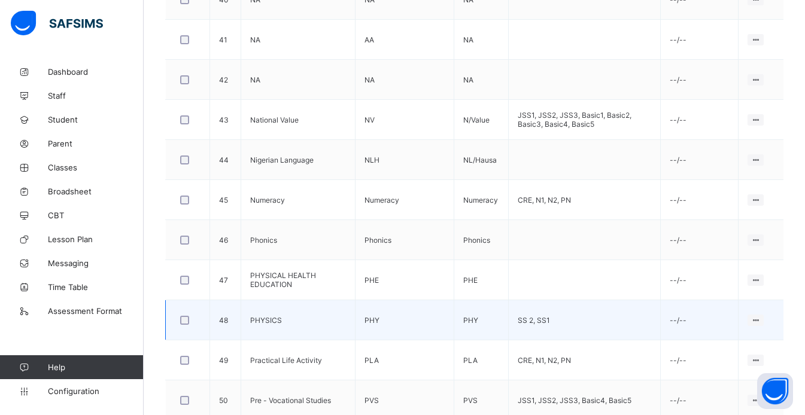
scroll to position [2086, 0]
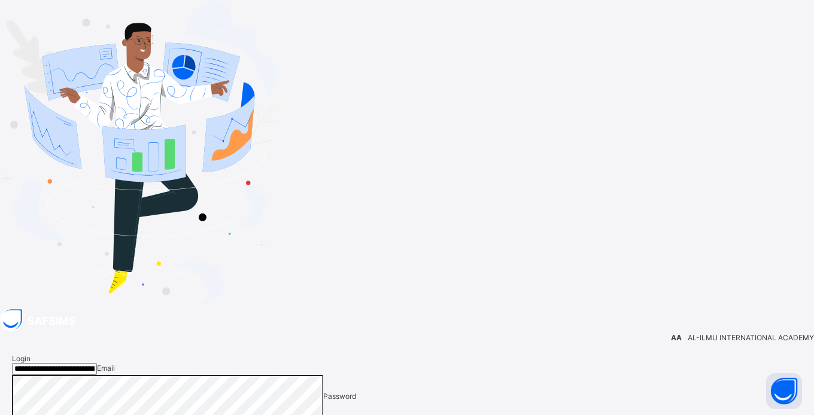
click at [97, 363] on input "**********" at bounding box center [54, 369] width 85 height 12
type input "**********"
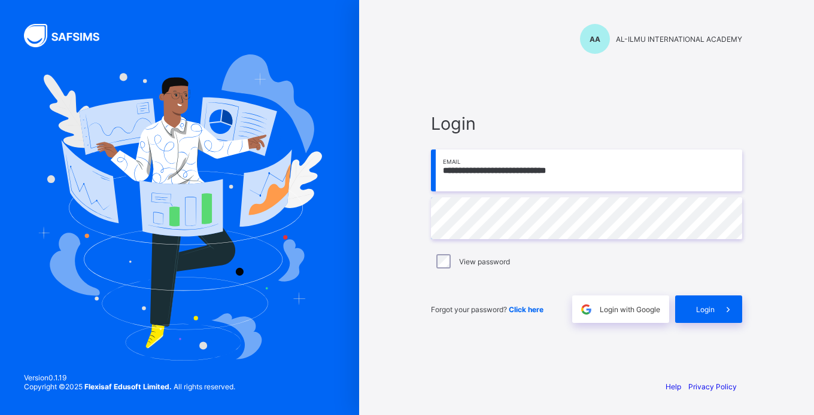
type input "**********"
click at [696, 312] on span "Login" at bounding box center [705, 309] width 19 height 9
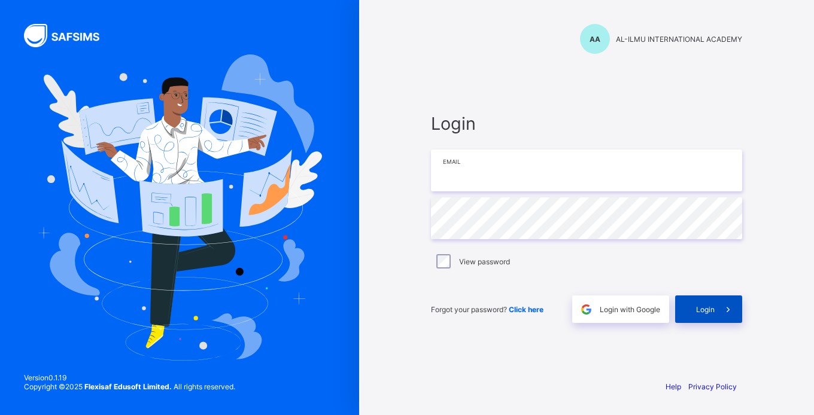
type input "**********"
click at [681, 314] on div "Login" at bounding box center [708, 310] width 67 height 28
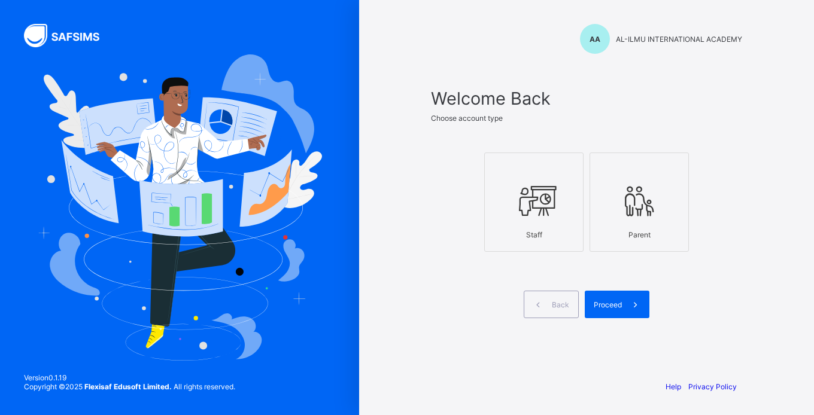
click at [531, 213] on icon at bounding box center [534, 201] width 42 height 36
click at [630, 303] on icon at bounding box center [635, 304] width 13 height 11
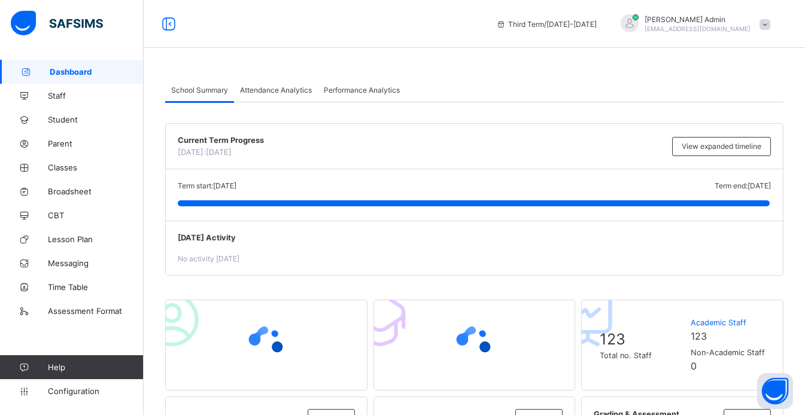
click at [630, 303] on icon at bounding box center [588, 319] width 84 height 72
click at [83, 318] on link "Assessment Format" at bounding box center [72, 311] width 144 height 24
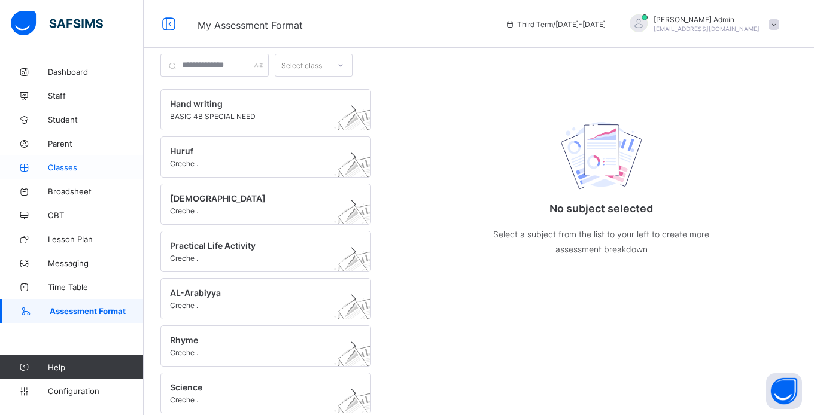
click at [65, 167] on span "Classes" at bounding box center [96, 168] width 96 height 10
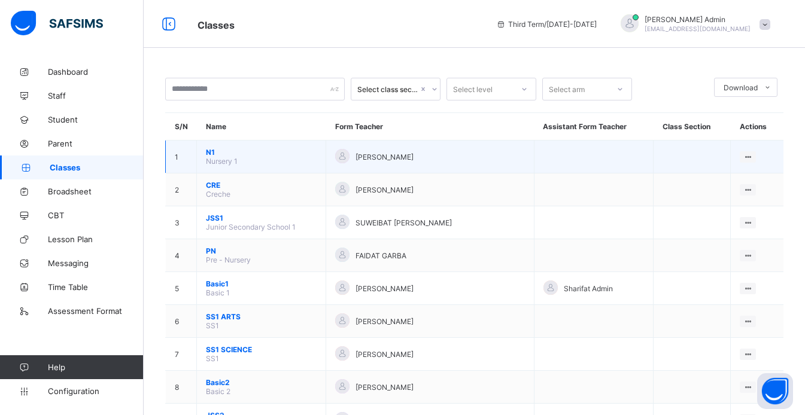
click at [221, 166] on td "N1 Nursery 1" at bounding box center [261, 157] width 129 height 33
click at [206, 154] on span "N1" at bounding box center [261, 152] width 111 height 9
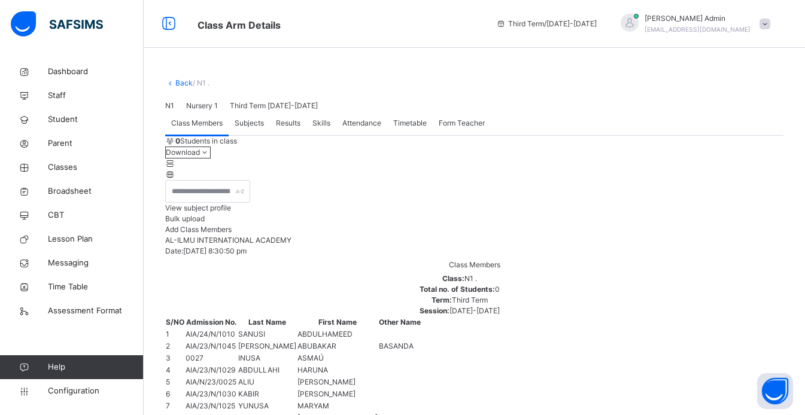
click at [250, 129] on span "Subjects" at bounding box center [249, 123] width 29 height 11
click at [287, 129] on span "Results" at bounding box center [288, 123] width 25 height 11
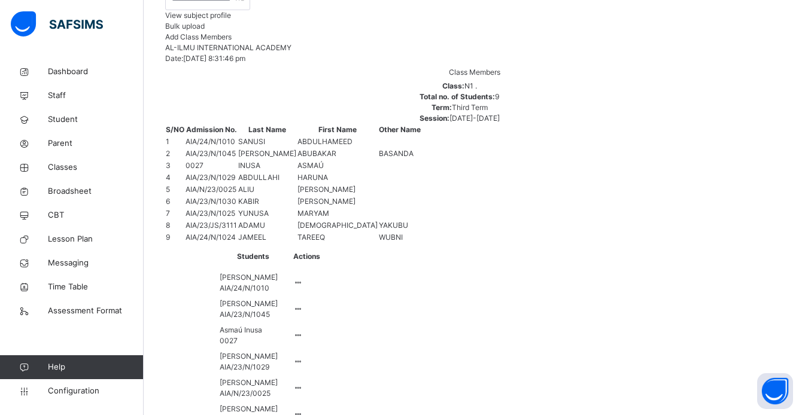
scroll to position [254, 0]
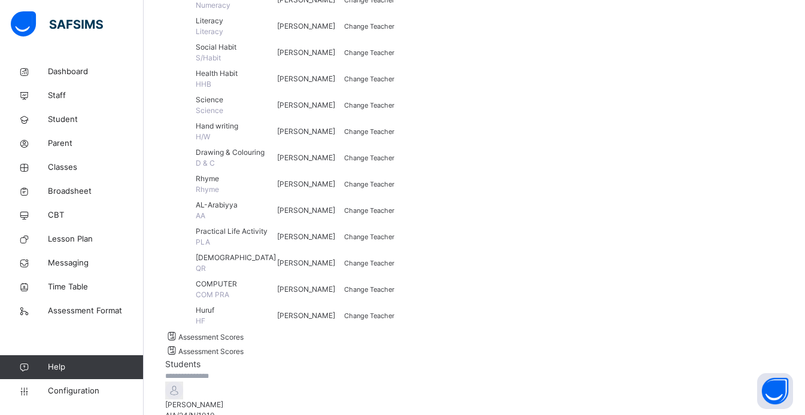
scroll to position [795, 0]
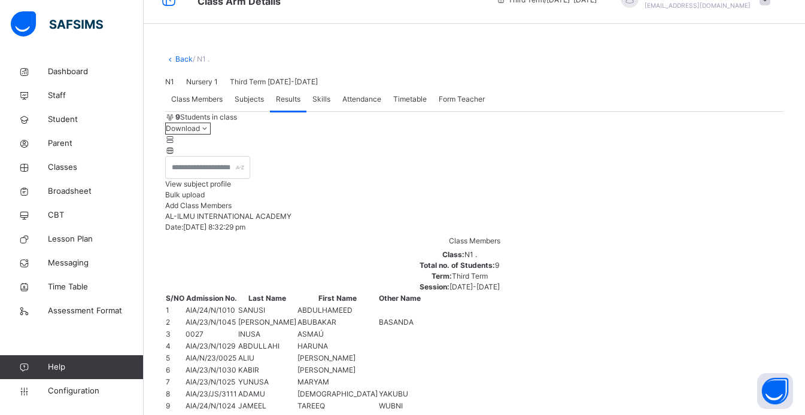
scroll to position [0, 0]
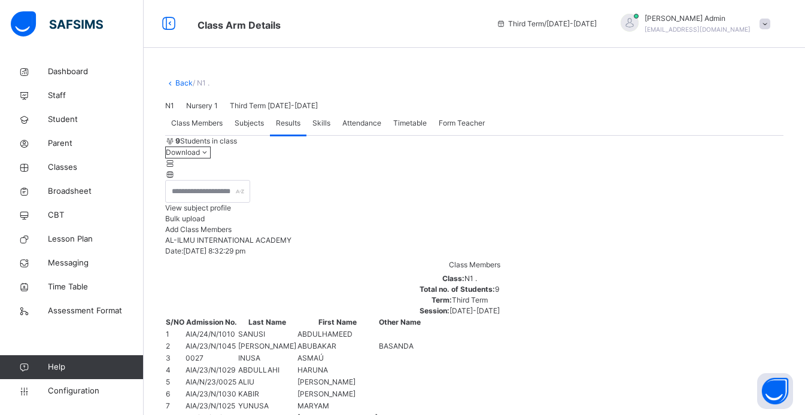
click at [231, 23] on span "Class Arm Details" at bounding box center [239, 25] width 83 height 12
click at [194, 129] on span "Class Members" at bounding box center [196, 123] width 51 height 11
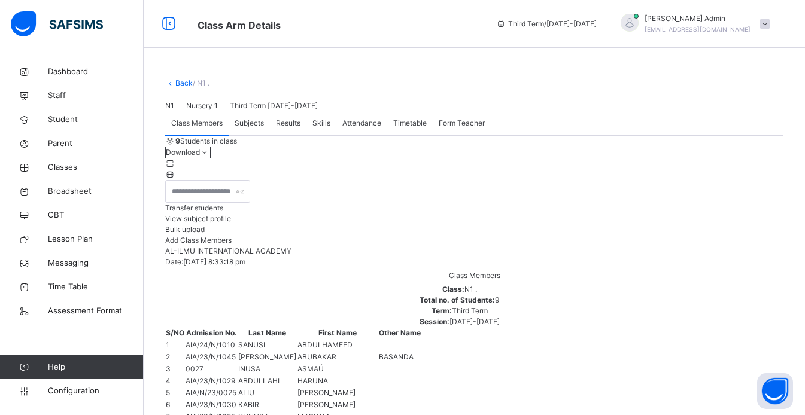
click at [231, 223] on span "View subject profile" at bounding box center [198, 218] width 66 height 9
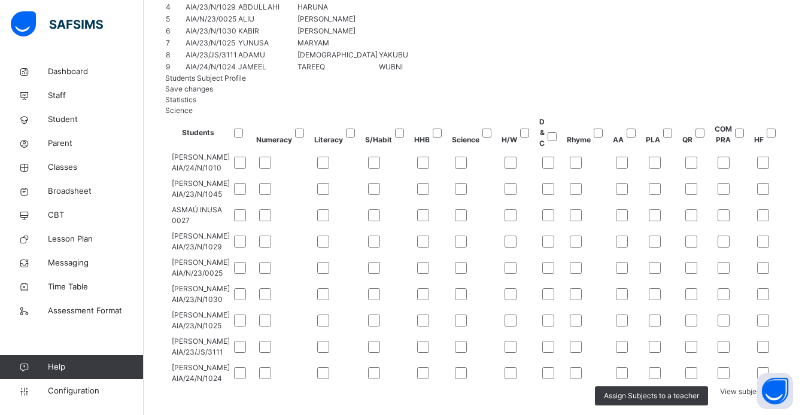
scroll to position [144, 0]
click at [75, 165] on span "Classes" at bounding box center [96, 168] width 96 height 12
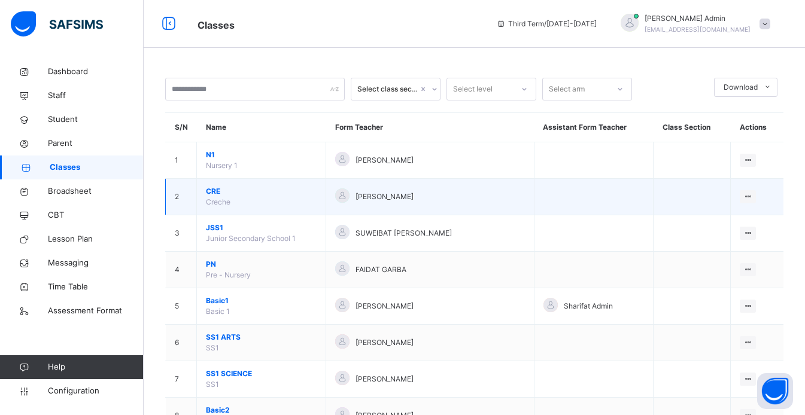
click at [216, 193] on span "CRE" at bounding box center [261, 191] width 111 height 11
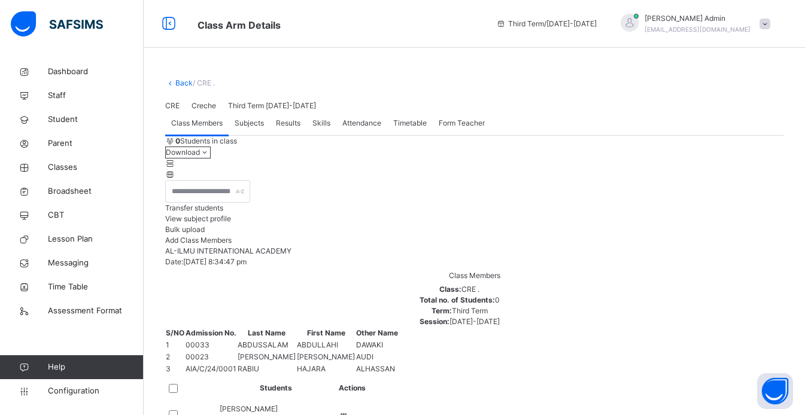
click at [231, 223] on span "View subject profile" at bounding box center [198, 218] width 66 height 9
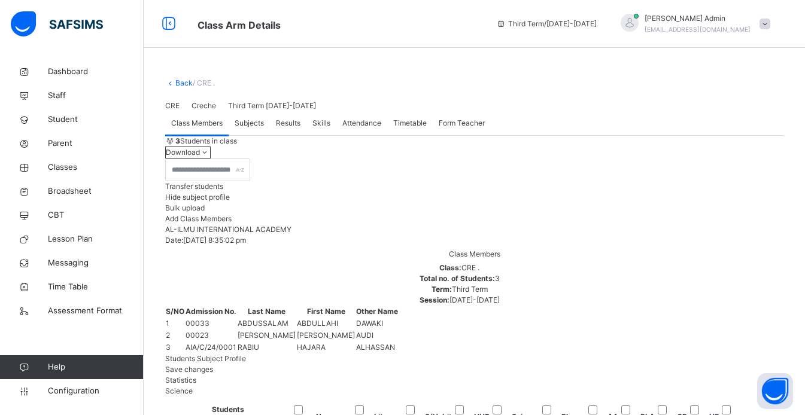
click at [292, 129] on span "Results" at bounding box center [288, 123] width 25 height 11
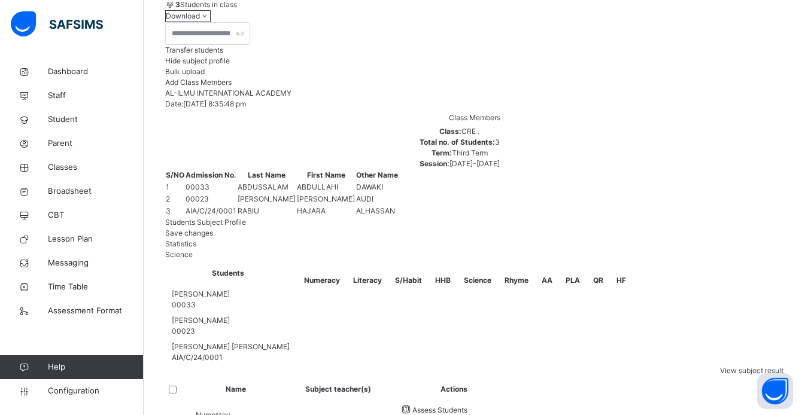
scroll to position [127, 0]
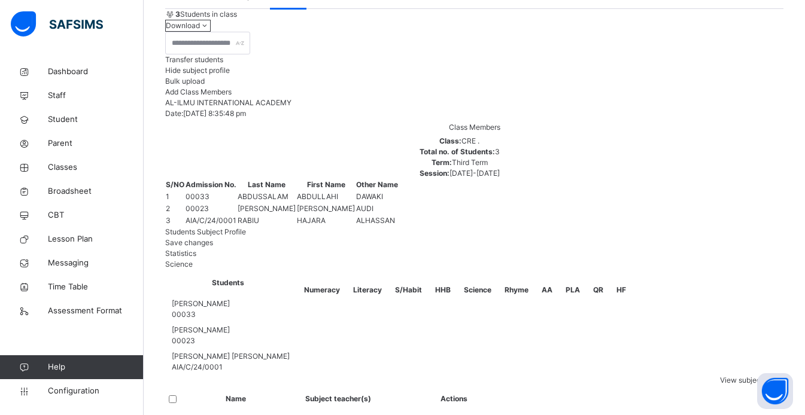
click at [720, 375] on div "View subject result" at bounding box center [751, 380] width 63 height 11
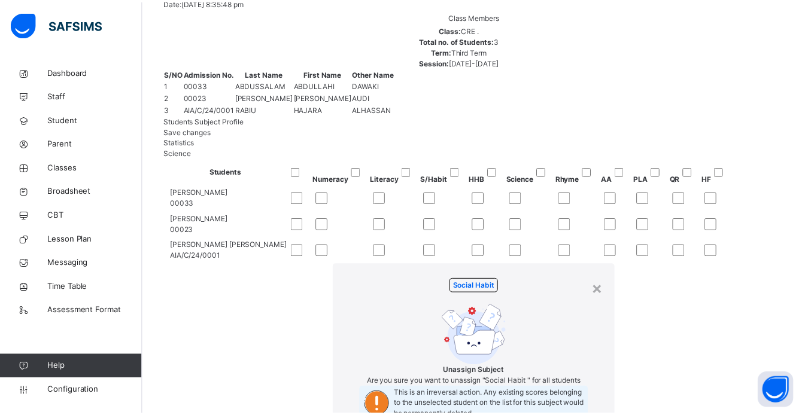
scroll to position [129, 0]
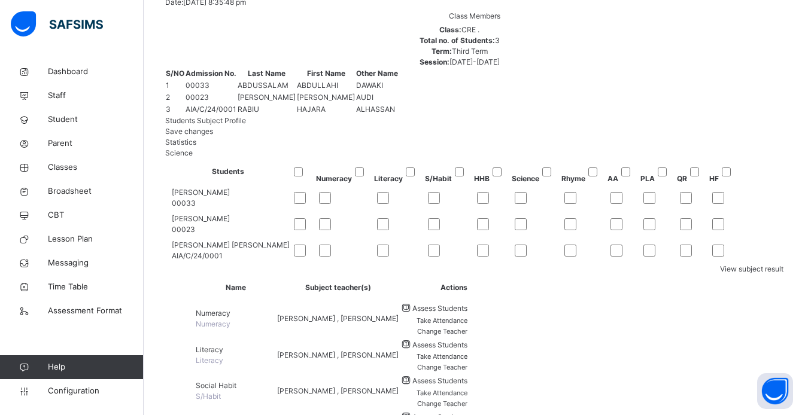
click at [438, 237] on div at bounding box center [449, 224] width 48 height 25
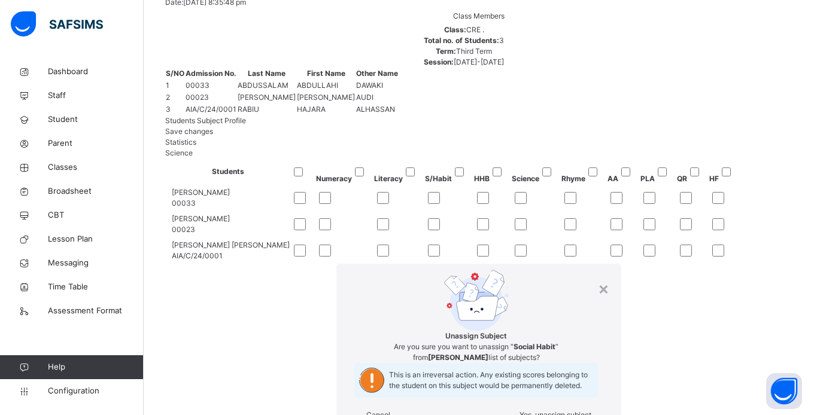
click at [520, 411] on span "Yes, unassign subject" at bounding box center [556, 415] width 72 height 9
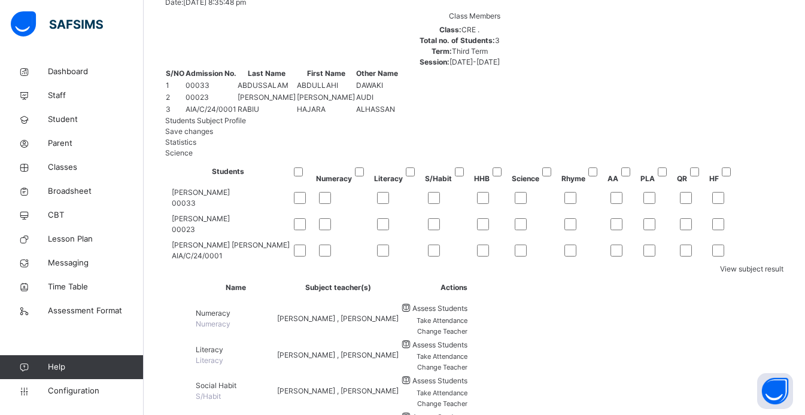
click at [445, 263] on div at bounding box center [449, 250] width 48 height 25
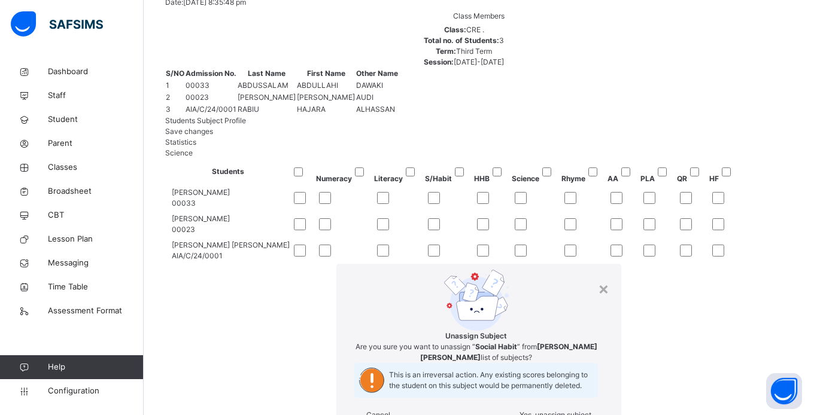
click at [520, 411] on span "Yes, unassign subject" at bounding box center [556, 415] width 72 height 9
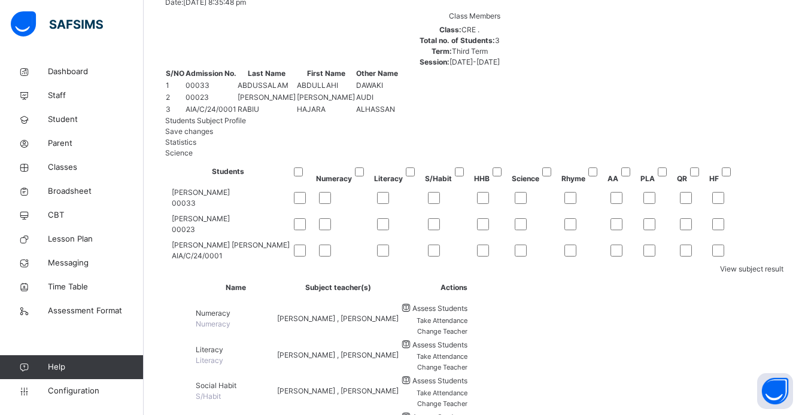
click at [606, 237] on div at bounding box center [583, 224] width 45 height 25
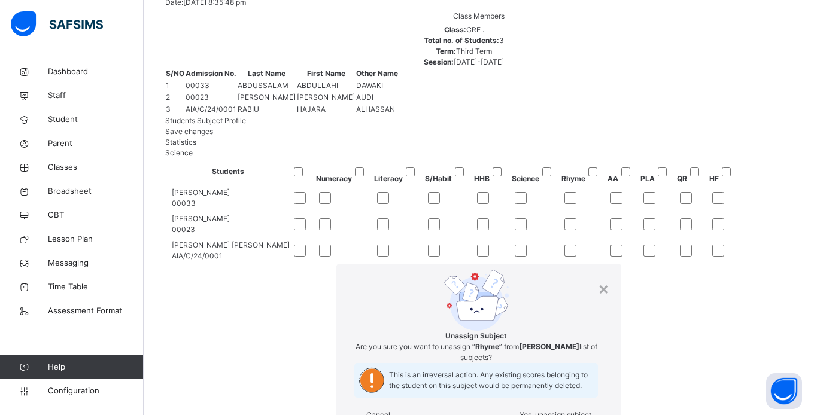
click at [520, 411] on span "Yes, unassign subject" at bounding box center [556, 415] width 72 height 9
click at [520, 410] on div "Yes, unassign subject" at bounding box center [556, 415] width 72 height 11
click at [520, 411] on span "Yes, unassign subject" at bounding box center [556, 415] width 72 height 9
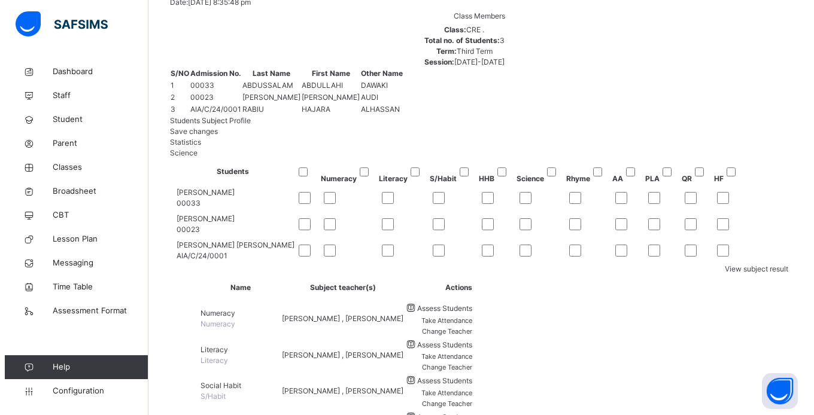
scroll to position [0, 259]
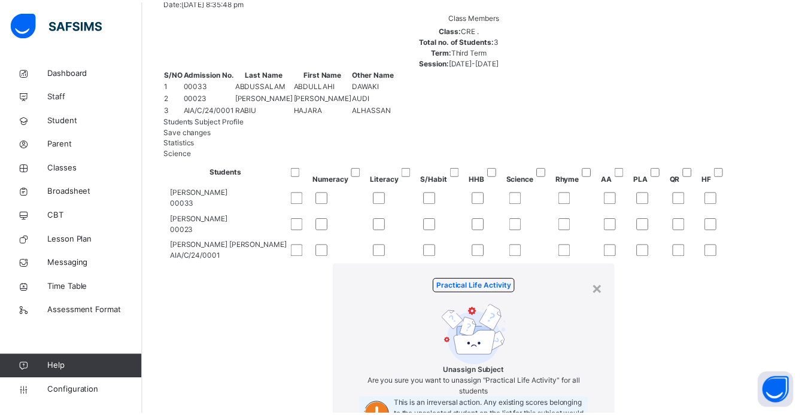
scroll to position [131, 0]
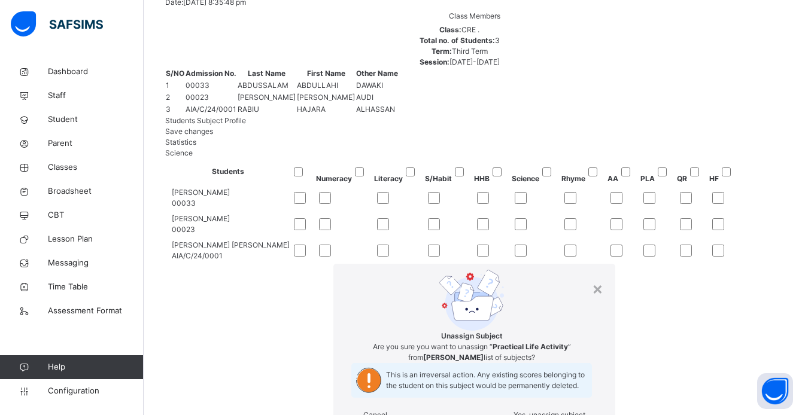
scroll to position [0, 0]
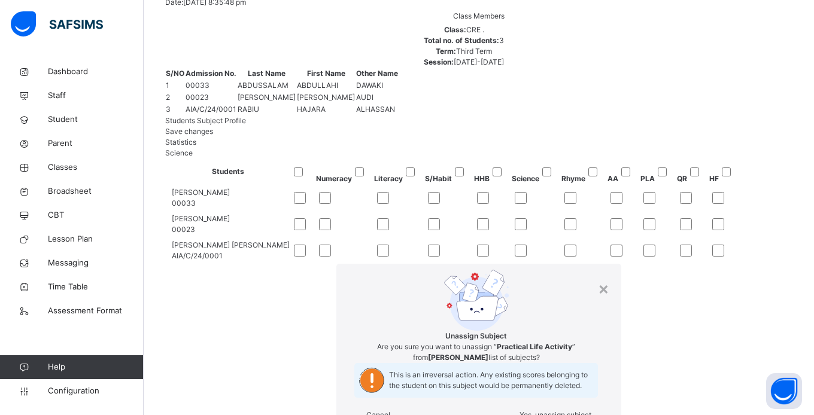
click at [520, 411] on span "Yes, unassign subject" at bounding box center [556, 415] width 72 height 9
click at [520, 410] on div "Yes, unassign subject" at bounding box center [556, 415] width 72 height 11
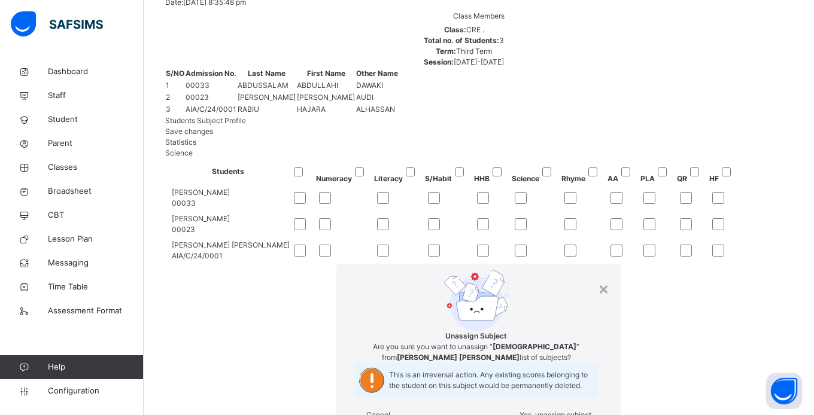
click at [520, 411] on span "Yes, unassign subject" at bounding box center [556, 415] width 72 height 9
click at [520, 410] on div "Yes, unassign subject" at bounding box center [556, 415] width 72 height 11
click at [520, 411] on span "Yes, unassign subject" at bounding box center [556, 415] width 72 height 9
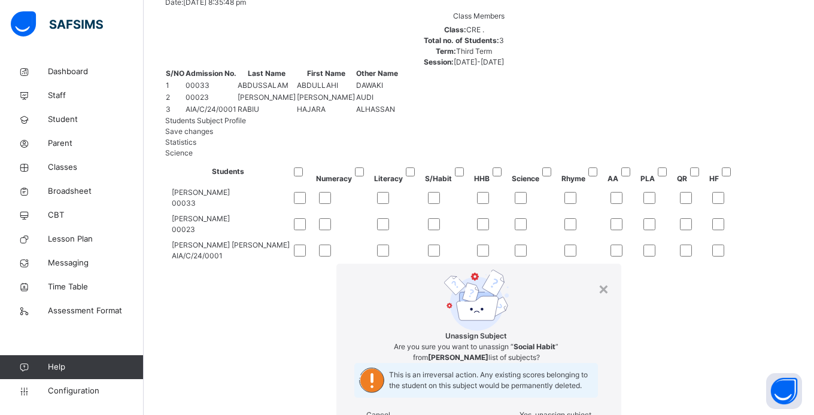
click at [520, 410] on div "Yes, unassign subject" at bounding box center [556, 415] width 72 height 11
click at [520, 411] on span "Yes, unassign subject" at bounding box center [556, 415] width 72 height 9
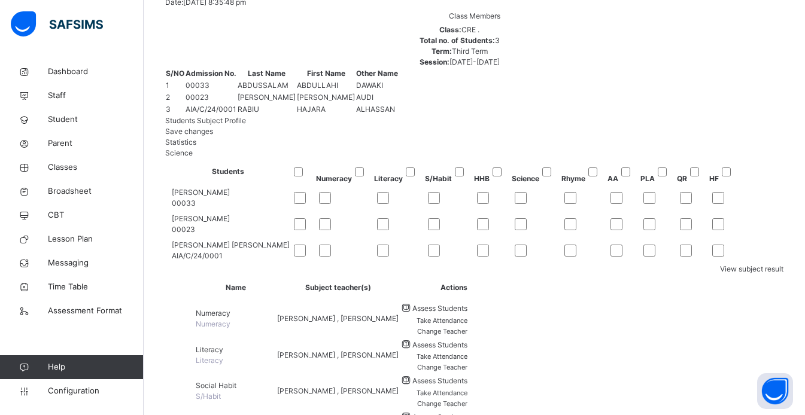
scroll to position [0, 259]
click at [213, 133] on span "Save changes" at bounding box center [189, 131] width 48 height 9
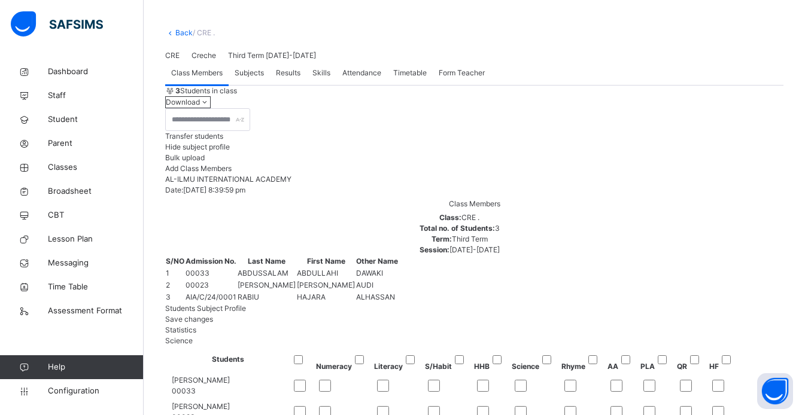
scroll to position [36, 0]
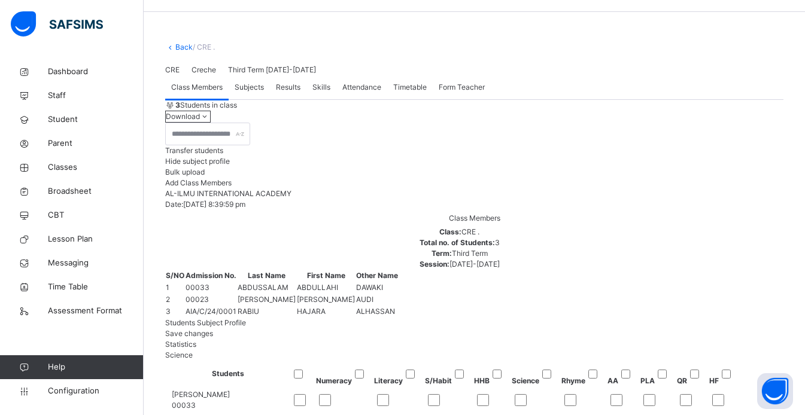
click at [290, 93] on span "Results" at bounding box center [288, 87] width 25 height 11
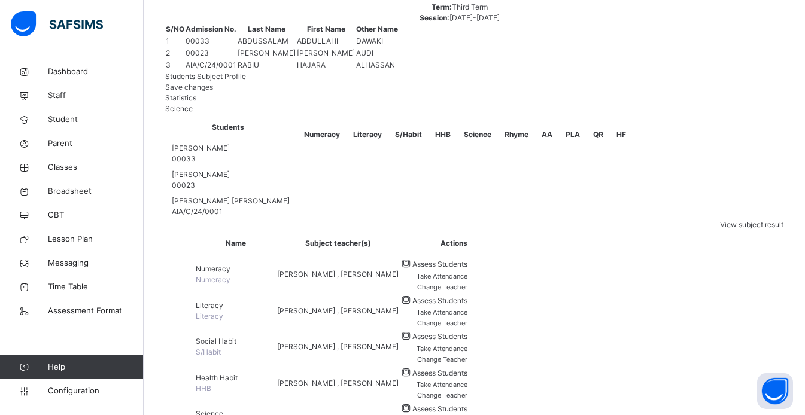
scroll to position [286, 0]
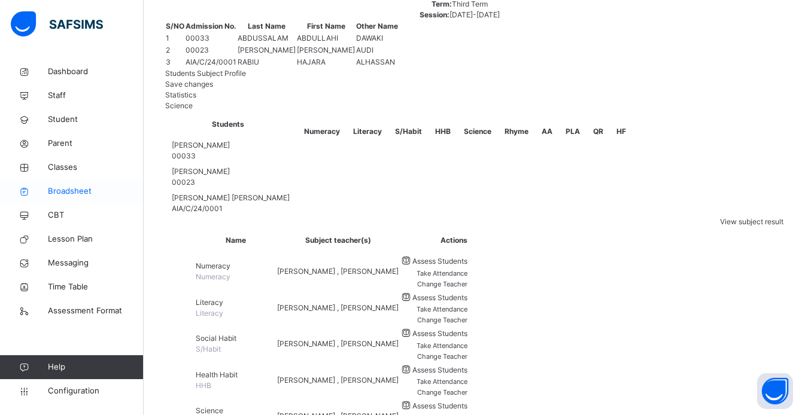
click at [80, 186] on span "Broadsheet" at bounding box center [96, 192] width 96 height 12
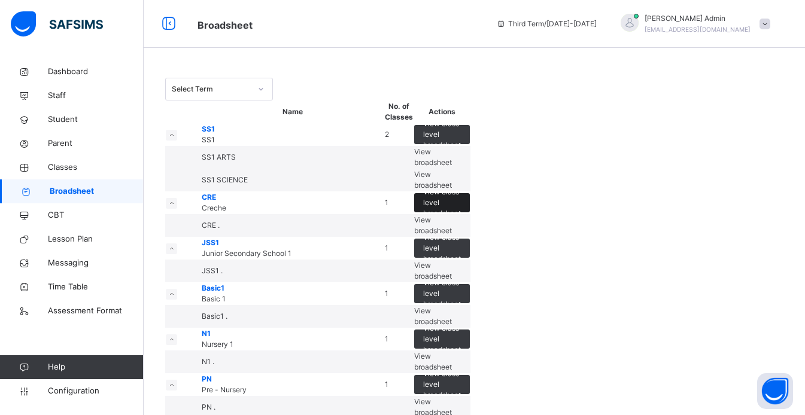
click at [461, 219] on span "View class level broadsheet" at bounding box center [442, 203] width 38 height 32
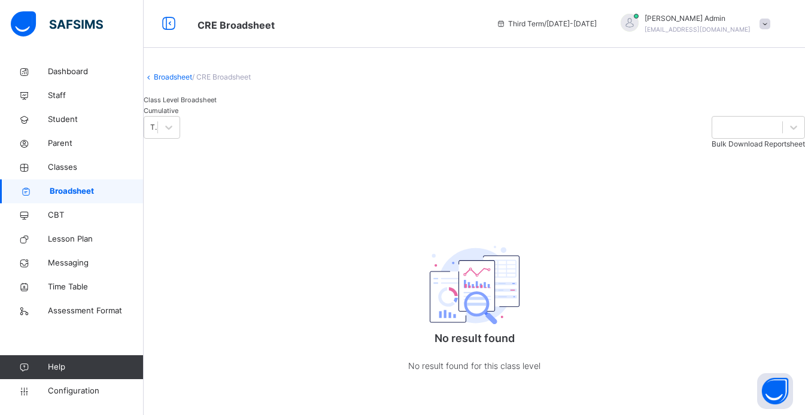
click at [770, 23] on span at bounding box center [765, 24] width 11 height 11
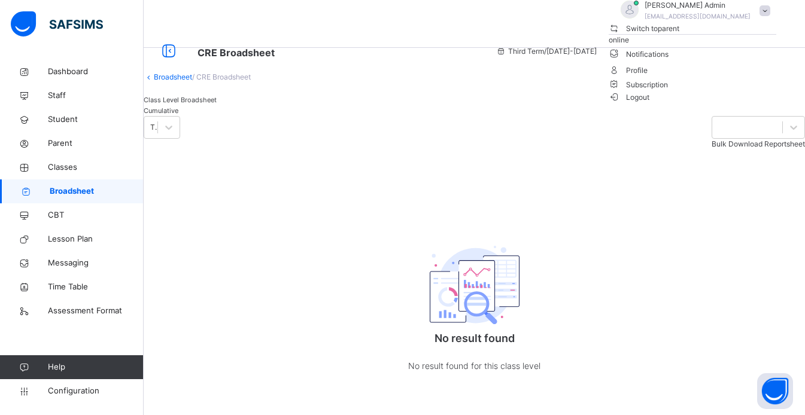
click at [722, 150] on div "Third Term Bulk Download Reportsheet" at bounding box center [474, 133] width 661 height 34
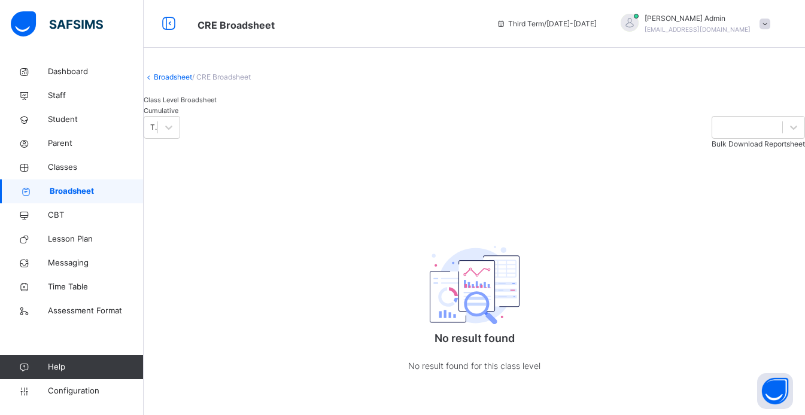
click at [183, 81] on link "Broadsheet" at bounding box center [173, 76] width 38 height 9
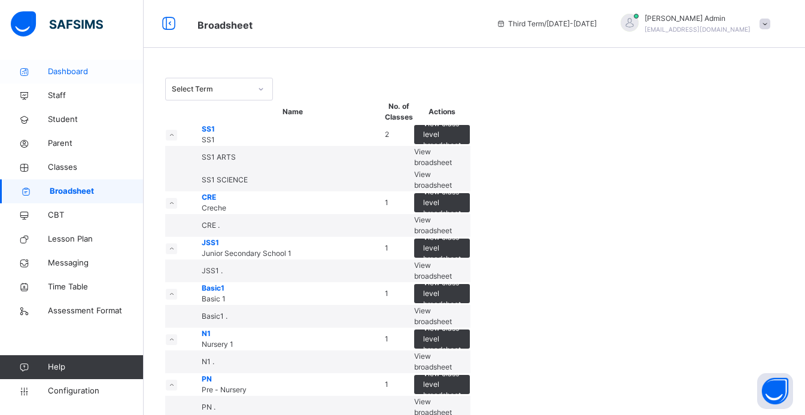
click at [65, 69] on span "Dashboard" at bounding box center [96, 72] width 96 height 12
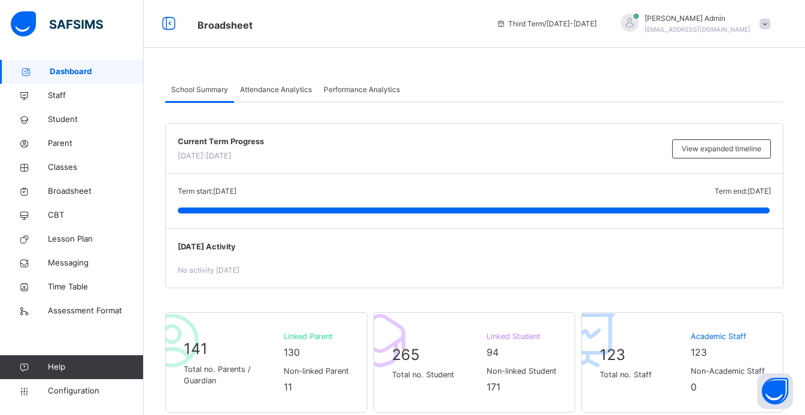
click at [356, 92] on span "Performance Analytics" at bounding box center [362, 89] width 76 height 11
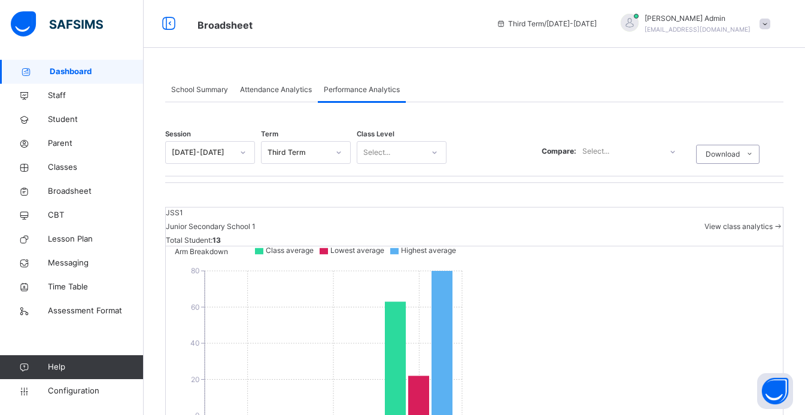
click at [293, 96] on div "Attendance Analytics" at bounding box center [276, 90] width 84 height 24
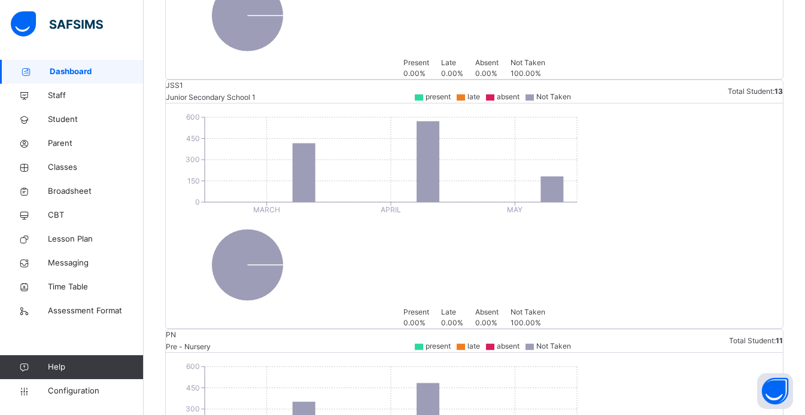
scroll to position [718, 0]
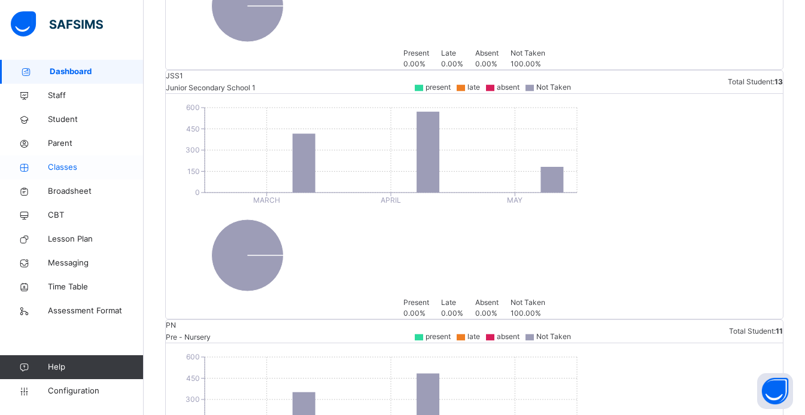
click at [62, 167] on span "Classes" at bounding box center [96, 168] width 96 height 12
